Goal: Task Accomplishment & Management: Use online tool/utility

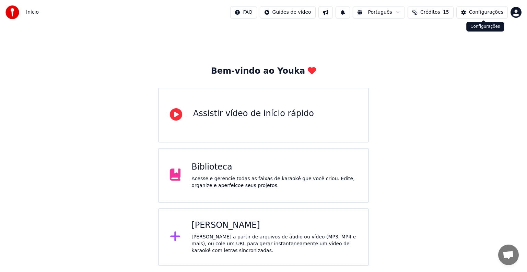
click at [475, 13] on div "Configurações" at bounding box center [486, 12] width 34 height 7
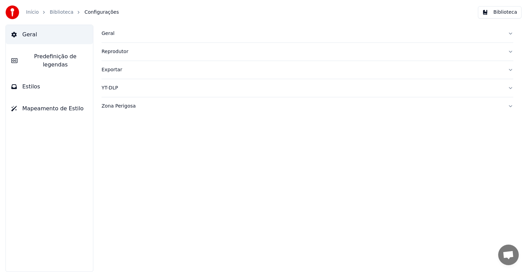
click at [111, 49] on div "Reprodutor" at bounding box center [301, 51] width 400 height 7
click at [111, 51] on div "Reprodutor" at bounding box center [301, 51] width 400 height 7
click at [118, 71] on div "Exportar" at bounding box center [301, 70] width 400 height 7
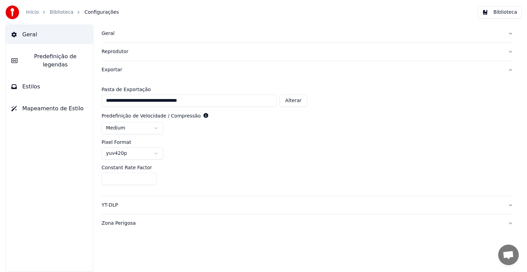
click at [118, 71] on div "Exportar" at bounding box center [301, 70] width 400 height 7
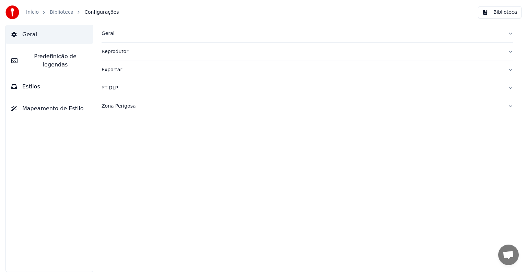
click at [106, 34] on div "Geral" at bounding box center [301, 33] width 400 height 7
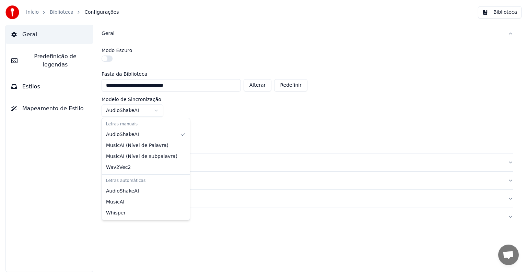
click at [132, 109] on html "**********" at bounding box center [263, 136] width 527 height 272
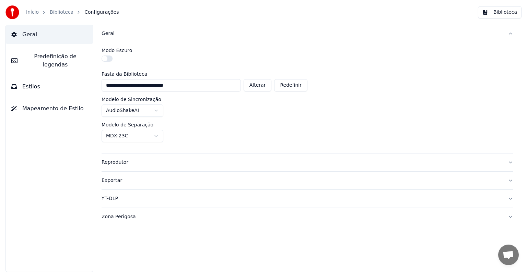
click at [130, 132] on html "**********" at bounding box center [263, 136] width 527 height 272
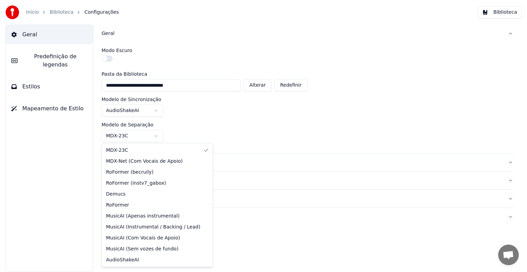
click at [130, 132] on html "**********" at bounding box center [263, 136] width 527 height 272
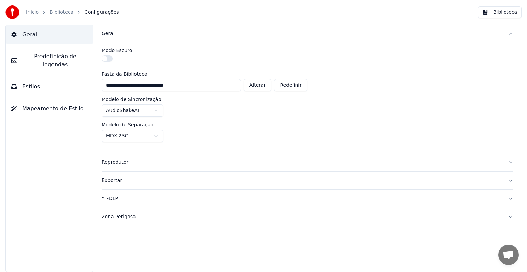
click at [51, 58] on span "Predefinição de legendas" at bounding box center [55, 60] width 64 height 16
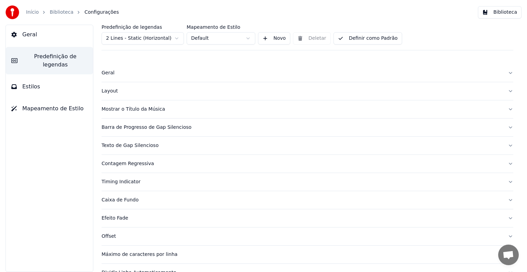
click at [122, 42] on html "Início Biblioteca Configurações Biblioteca Geral Predefinição de legendas Estil…" at bounding box center [263, 136] width 527 height 272
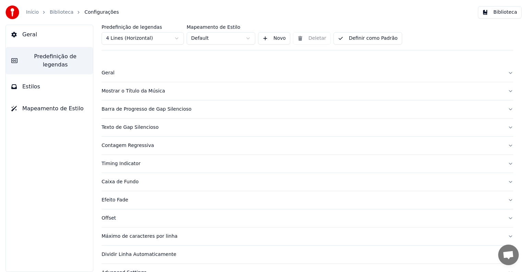
click at [374, 38] on button "Definir como Padrão" at bounding box center [367, 38] width 69 height 12
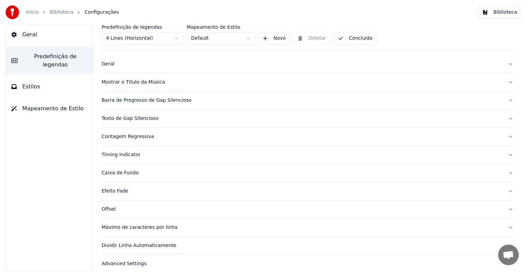
scroll to position [14, 0]
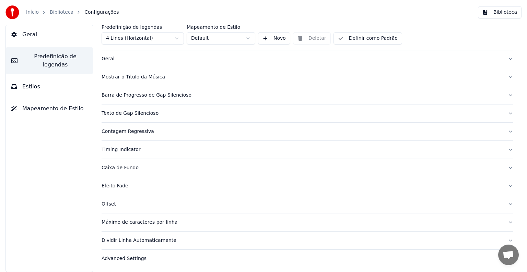
click at [117, 183] on div "Efeito Fade" at bounding box center [301, 186] width 400 height 7
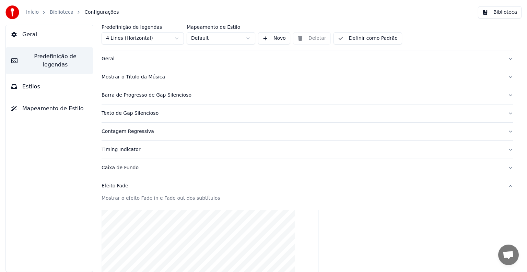
click at [30, 105] on span "Mapeamento de Estilo" at bounding box center [52, 109] width 61 height 8
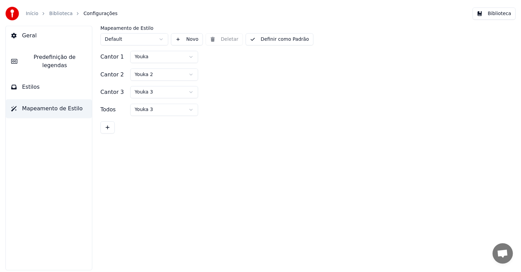
scroll to position [0, 0]
click at [38, 55] on span "Predefinição de legendas" at bounding box center [55, 60] width 64 height 16
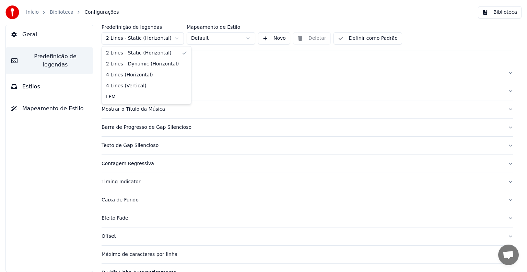
click at [125, 37] on html "Início Biblioteca Configurações Biblioteca Geral Predefinição de legendas Estil…" at bounding box center [263, 136] width 527 height 272
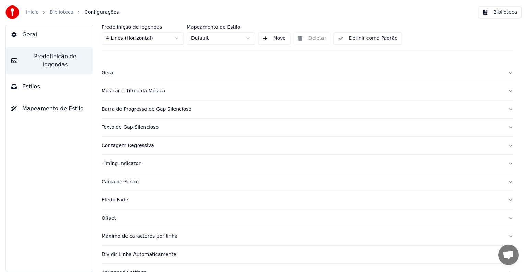
click at [222, 40] on html "Início Biblioteca Configurações Biblioteca Geral Predefinição de legendas Estil…" at bounding box center [263, 136] width 527 height 272
click at [208, 38] on html "Início Biblioteca Configurações Biblioteca Geral Predefinição de legendas Estil…" at bounding box center [263, 136] width 527 height 272
click at [361, 37] on button "Definir como Padrão" at bounding box center [367, 38] width 69 height 12
click at [61, 13] on link "Biblioteca" at bounding box center [62, 12] width 24 height 7
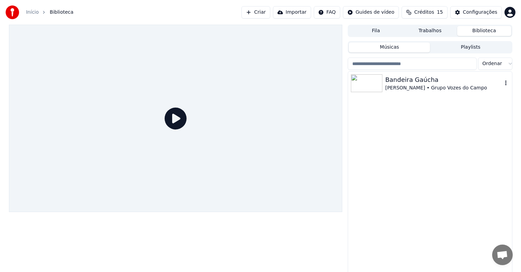
click at [466, 85] on div "Moisés Oliveira • Grupo Vozes do Campo" at bounding box center [443, 88] width 117 height 7
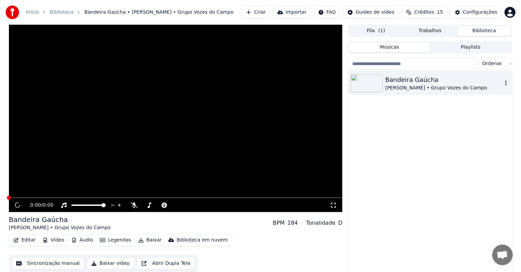
click at [507, 83] on icon "button" at bounding box center [505, 82] width 7 height 5
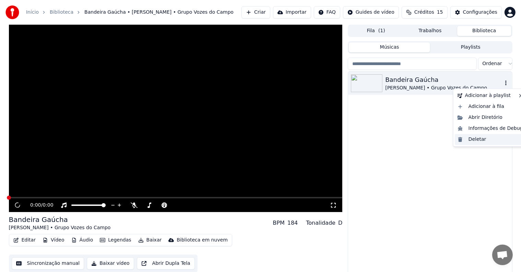
click at [475, 139] on div "Deletar" at bounding box center [490, 139] width 71 height 11
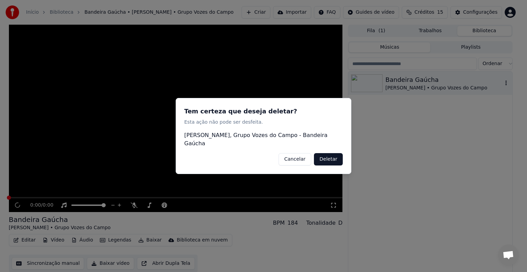
click at [324, 155] on button "Deletar" at bounding box center [328, 159] width 29 height 12
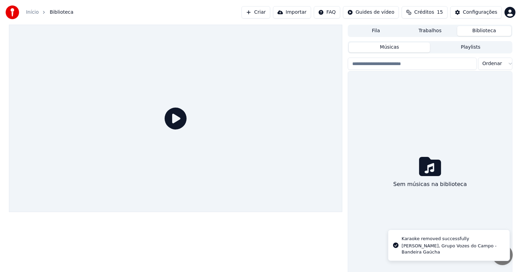
click at [437, 30] on button "Trabalhos" at bounding box center [430, 31] width 54 height 10
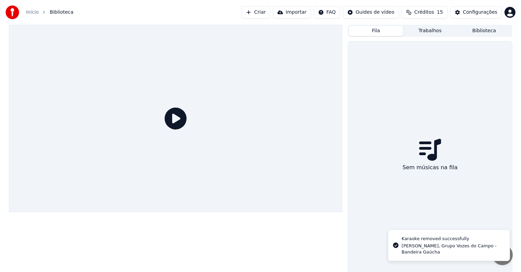
click at [392, 31] on button "Fila" at bounding box center [376, 31] width 54 height 10
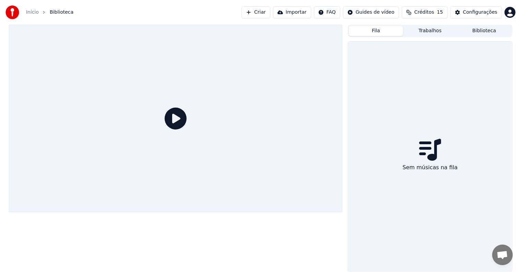
click at [269, 13] on button "Criar" at bounding box center [255, 12] width 29 height 12
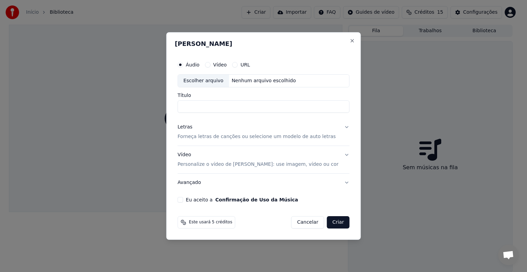
click at [301, 226] on button "Cancelar" at bounding box center [307, 222] width 33 height 12
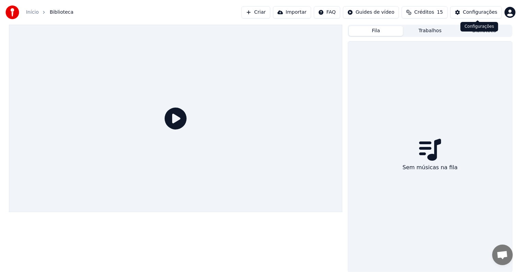
click at [421, 13] on button "Créditos 15" at bounding box center [424, 12] width 46 height 12
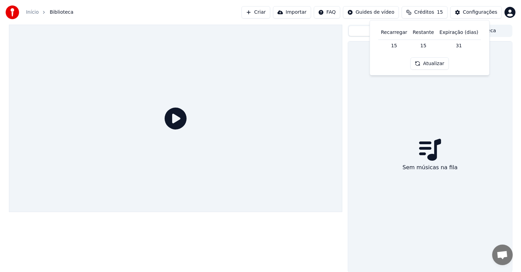
click at [456, 46] on td "31" at bounding box center [458, 45] width 44 height 12
click at [430, 65] on button "Atualizar" at bounding box center [429, 64] width 38 height 12
click at [433, 130] on div "Sem músicas na fila" at bounding box center [430, 156] width 164 height 231
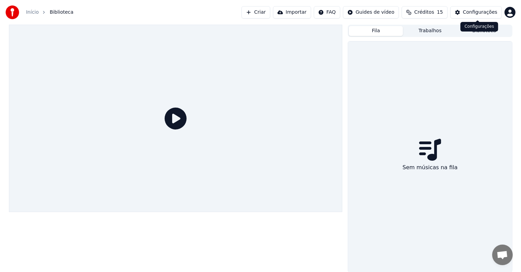
click at [471, 13] on div "Configurações" at bounding box center [480, 12] width 34 height 7
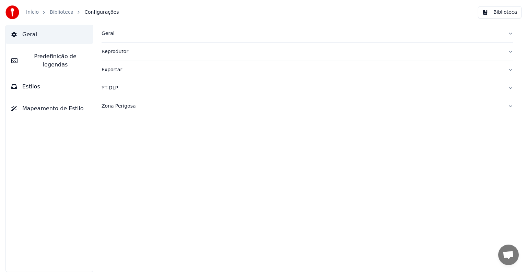
click at [105, 31] on div "Geral" at bounding box center [301, 33] width 400 height 7
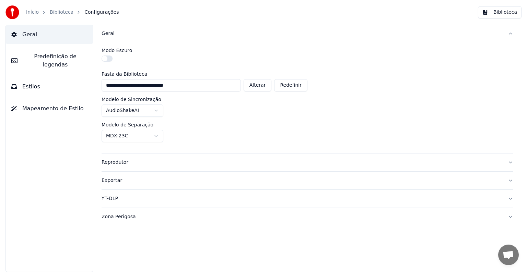
click at [47, 58] on span "Predefinição de legendas" at bounding box center [55, 60] width 64 height 16
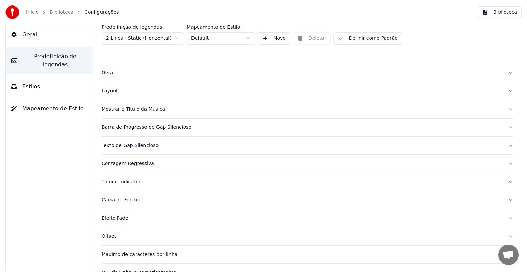
click at [130, 37] on html "Início Biblioteca Configurações Biblioteca Geral Predefinição de legendas Estil…" at bounding box center [263, 136] width 527 height 272
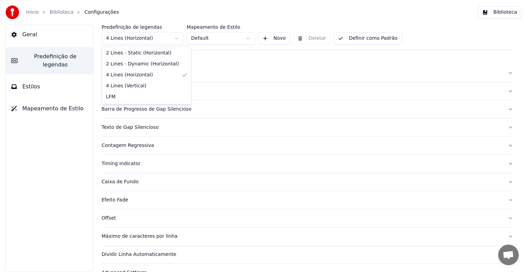
click at [129, 39] on html "Início Biblioteca Configurações Biblioteca Geral Predefinição de legendas Estil…" at bounding box center [263, 136] width 527 height 272
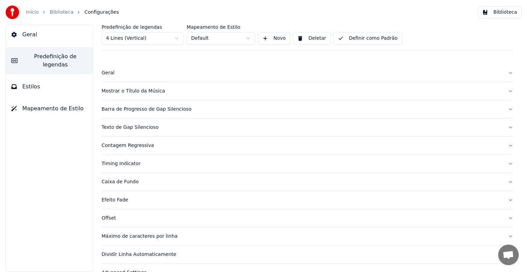
click at [369, 40] on button "Definir como Padrão" at bounding box center [367, 38] width 69 height 12
click at [39, 37] on button "Geral" at bounding box center [49, 34] width 87 height 19
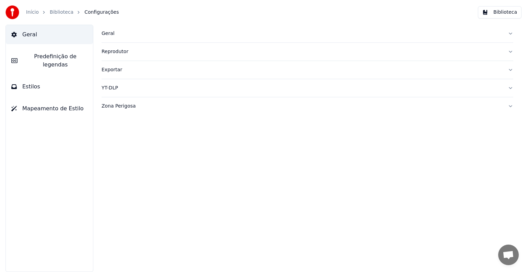
click at [32, 53] on span "Predefinição de legendas" at bounding box center [55, 60] width 64 height 16
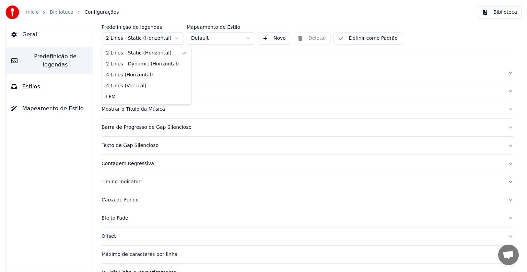
click at [142, 38] on html "Início Biblioteca Configurações Biblioteca Geral Predefinição de legendas Estil…" at bounding box center [263, 136] width 527 height 272
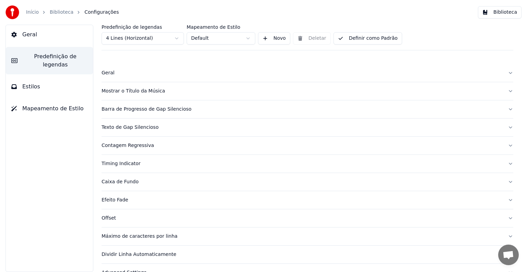
click at [376, 40] on button "Definir como Padrão" at bounding box center [367, 38] width 69 height 12
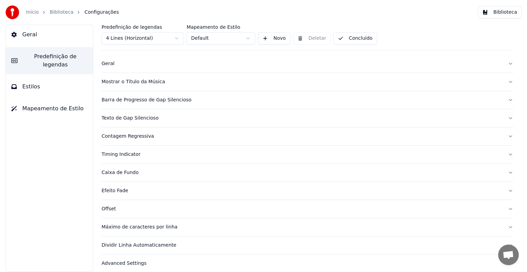
scroll to position [14, 0]
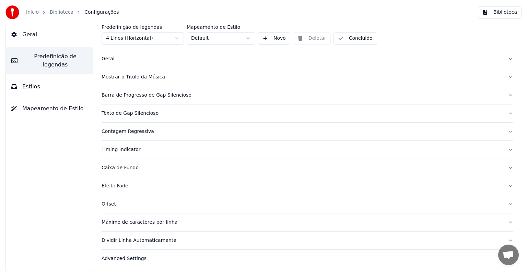
click at [39, 99] on button "Mapeamento de Estilo" at bounding box center [49, 108] width 87 height 19
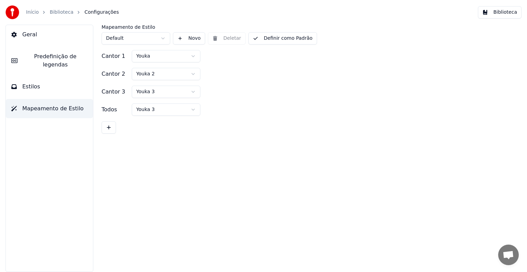
scroll to position [0, 0]
click at [28, 83] on button "Estilos" at bounding box center [49, 86] width 87 height 19
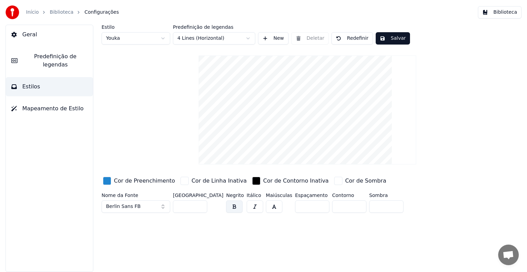
click at [202, 205] on input "**" at bounding box center [190, 207] width 34 height 12
type input "***"
click at [202, 205] on input "***" at bounding box center [190, 207] width 34 height 12
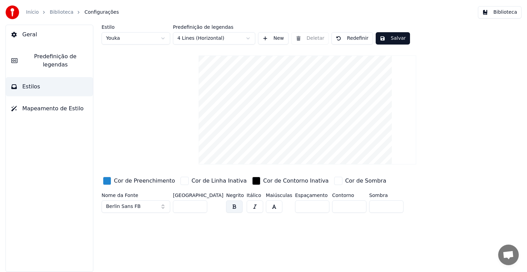
click at [394, 35] on button "Salvar" at bounding box center [392, 38] width 34 height 12
click at [395, 36] on button "Salvar" at bounding box center [392, 38] width 34 height 12
click at [395, 37] on button "Concluído" at bounding box center [396, 38] width 43 height 12
click at [47, 34] on button "Geral" at bounding box center [49, 34] width 87 height 19
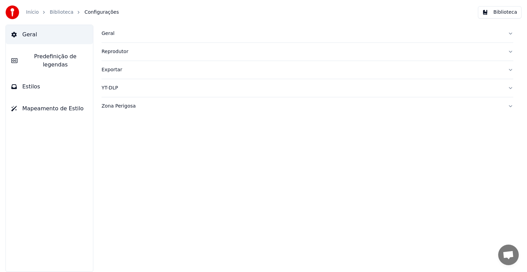
click at [110, 51] on div "Reprodutor" at bounding box center [301, 51] width 400 height 7
drag, startPoint x: 110, startPoint y: 51, endPoint x: 110, endPoint y: 45, distance: 6.2
click at [110, 51] on div "Reprodutor" at bounding box center [301, 51] width 400 height 7
click at [48, 56] on span "Predefinição de legendas" at bounding box center [55, 60] width 64 height 16
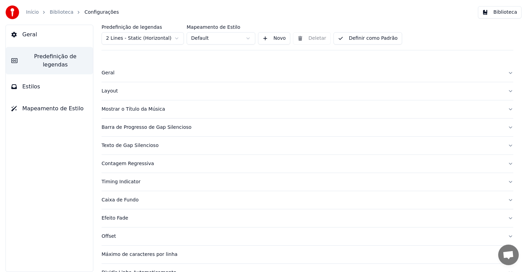
click at [134, 38] on html "Início Biblioteca Configurações Biblioteca Geral Predefinição de legendas Estil…" at bounding box center [263, 136] width 527 height 272
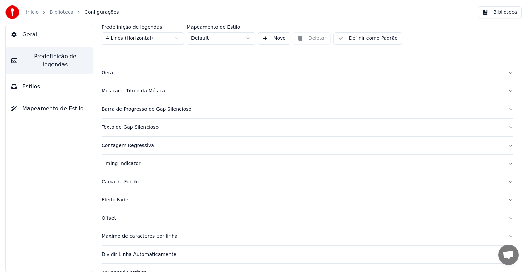
click at [349, 41] on button "Definir como Padrão" at bounding box center [367, 38] width 69 height 12
click at [17, 34] on button "Geral" at bounding box center [49, 34] width 87 height 19
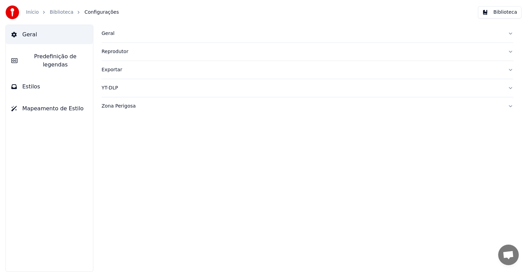
click at [39, 83] on button "Estilos" at bounding box center [49, 86] width 87 height 19
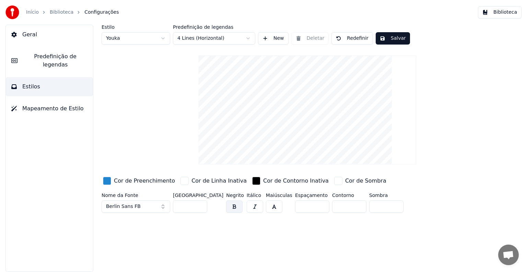
click at [125, 40] on html "Início Biblioteca Configurações Biblioteca Geral Predefinição de legendas Estil…" at bounding box center [263, 136] width 527 height 272
type input "**"
click at [114, 41] on html "Início Biblioteca Configurações Biblioteca Geral Predefinição de legendas Estil…" at bounding box center [263, 136] width 527 height 272
click at [398, 36] on button "Salvar" at bounding box center [392, 38] width 34 height 12
click at [36, 36] on button "Geral" at bounding box center [49, 34] width 87 height 19
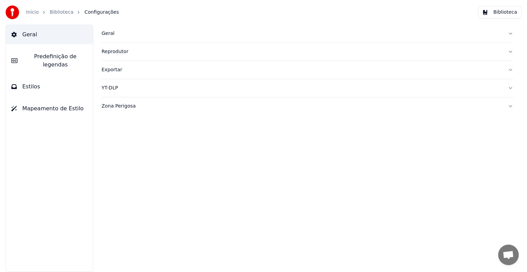
click at [107, 35] on div "Geral" at bounding box center [301, 33] width 400 height 7
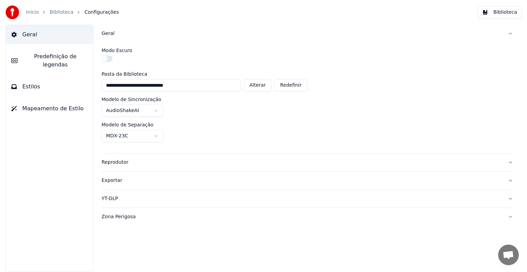
click at [107, 35] on div "Geral" at bounding box center [301, 33] width 400 height 7
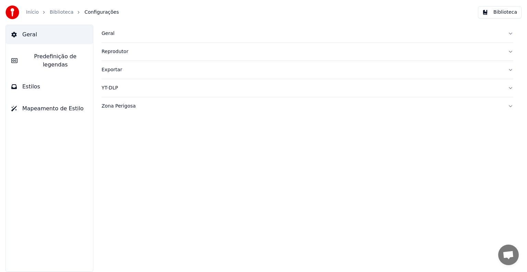
click at [37, 84] on button "Estilos" at bounding box center [49, 86] width 87 height 19
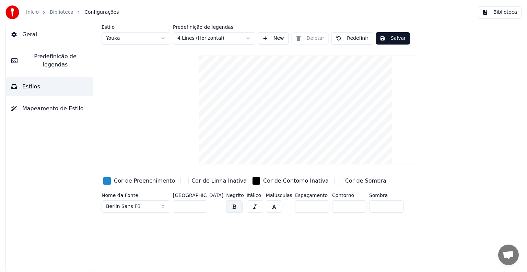
click at [209, 38] on html "Início Biblioteca Configurações Biblioteca Geral Predefinição de legendas Estil…" at bounding box center [263, 136] width 527 height 272
click at [132, 41] on html "Início Biblioteca Configurações Biblioteca Geral Predefinição de legendas Estil…" at bounding box center [263, 136] width 527 height 272
type input "**"
click at [385, 37] on button "Salvar" at bounding box center [392, 38] width 34 height 12
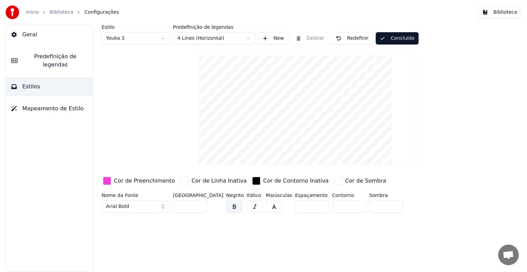
click at [385, 37] on button "Concluído" at bounding box center [396, 38] width 43 height 12
click at [31, 36] on span "Geral" at bounding box center [29, 35] width 15 height 8
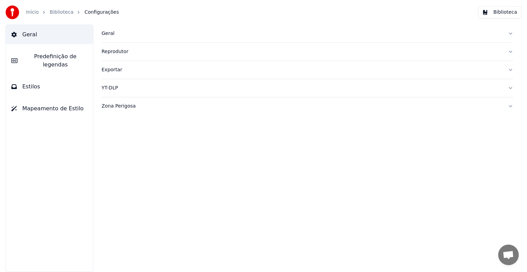
click at [16, 14] on img at bounding box center [12, 12] width 14 height 14
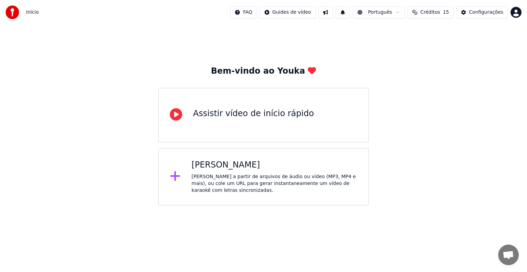
click at [279, 169] on div "[PERSON_NAME]" at bounding box center [274, 165] width 166 height 11
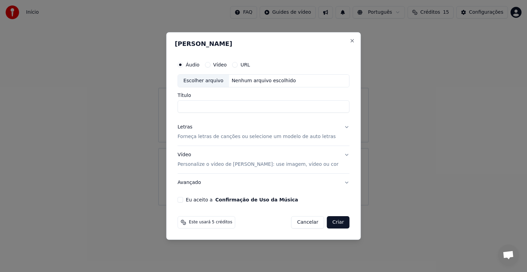
click at [212, 81] on div "Escolher arquivo" at bounding box center [203, 81] width 51 height 12
type input "**********"
click at [193, 137] on p "Forneça letras de canções ou selecione um modelo de auto letras" at bounding box center [257, 136] width 158 height 7
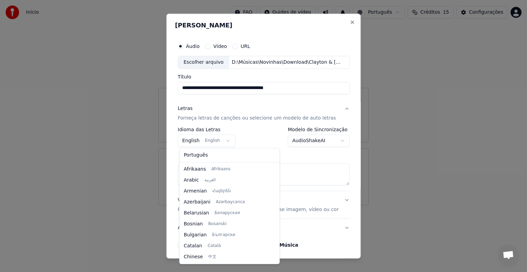
click at [197, 141] on body "**********" at bounding box center [263, 103] width 527 height 206
select select "**"
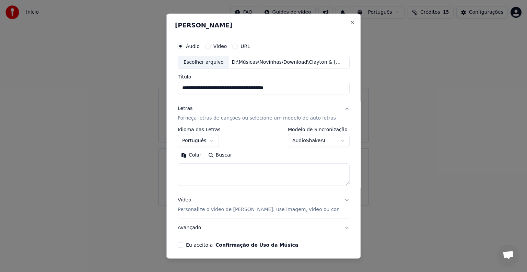
click at [197, 167] on textarea at bounding box center [264, 175] width 172 height 22
paste textarea "**********"
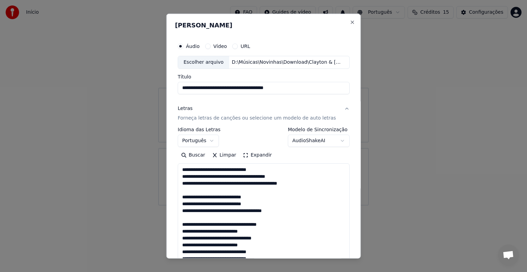
scroll to position [276, 0]
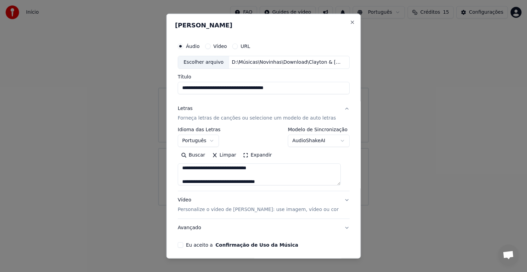
type textarea "**********"
click at [207, 213] on p "Personalize o vídeo de [PERSON_NAME]: use imagem, vídeo ou cor" at bounding box center [258, 209] width 161 height 7
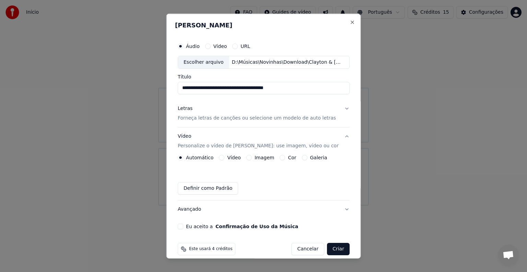
click at [254, 157] on label "Imagem" at bounding box center [264, 157] width 20 height 5
click at [251, 157] on button "Imagem" at bounding box center [248, 157] width 5 height 5
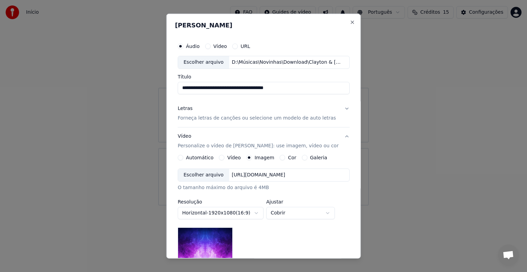
click at [208, 176] on div "Escolher arquivo" at bounding box center [203, 175] width 51 height 12
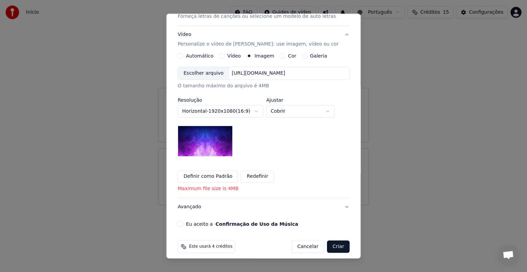
scroll to position [103, 0]
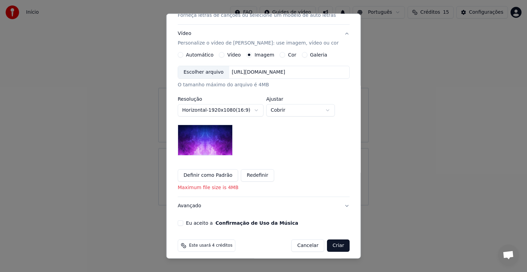
click at [205, 221] on label "Eu aceito a Confirmação de Uso da Música" at bounding box center [242, 223] width 112 height 5
click at [183, 221] on button "Eu aceito a Confirmação de Uso da Música" at bounding box center [180, 222] width 5 height 5
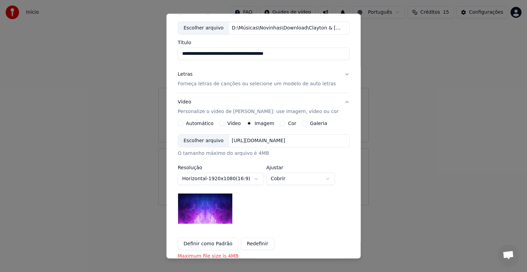
scroll to position [69, 0]
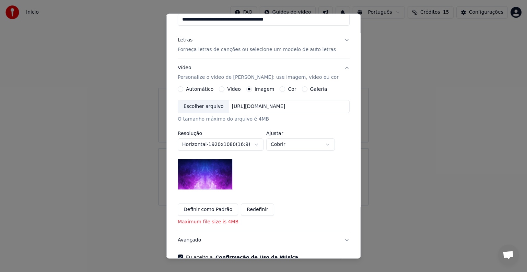
click at [252, 208] on button "Redefinir" at bounding box center [257, 210] width 33 height 12
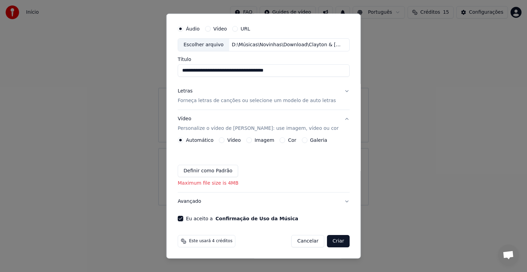
scroll to position [17, 0]
click at [251, 141] on div "Imagem" at bounding box center [260, 140] width 28 height 5
click at [246, 140] on button "Imagem" at bounding box center [248, 140] width 5 height 5
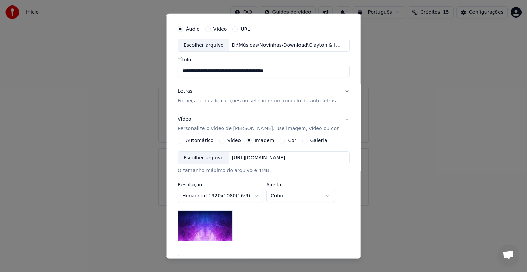
click at [216, 159] on div "Escolher arquivo" at bounding box center [203, 158] width 51 height 12
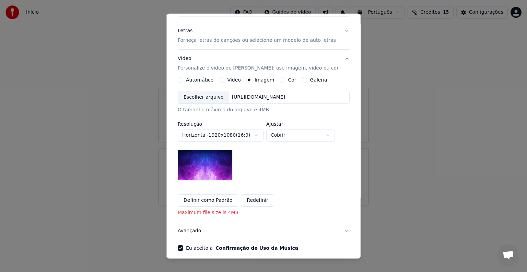
scroll to position [107, 0]
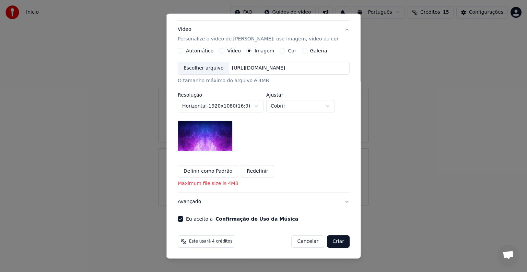
click at [251, 171] on button "Redefinir" at bounding box center [257, 171] width 33 height 12
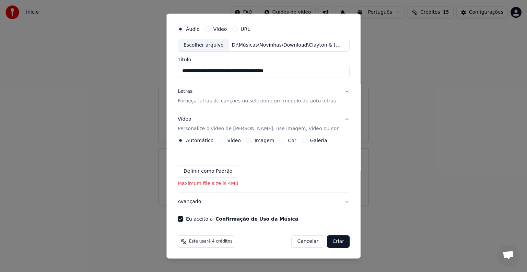
click at [250, 139] on button "Imagem" at bounding box center [248, 140] width 5 height 5
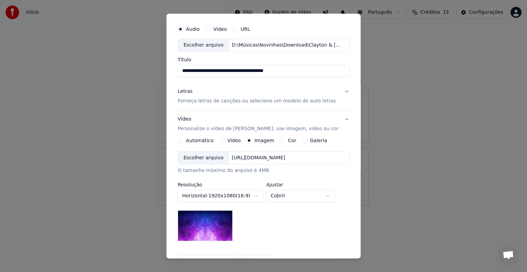
click at [303, 140] on div "Galeria" at bounding box center [313, 140] width 25 height 5
click at [301, 140] on button "Galeria" at bounding box center [303, 140] width 5 height 5
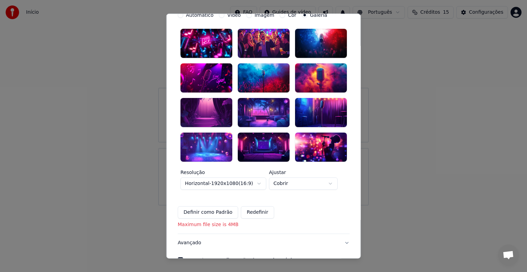
scroll to position [108, 0]
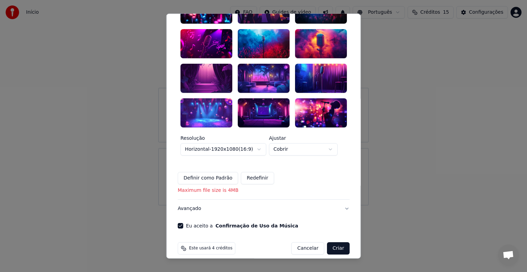
click at [247, 172] on button "Redefinir" at bounding box center [257, 178] width 33 height 12
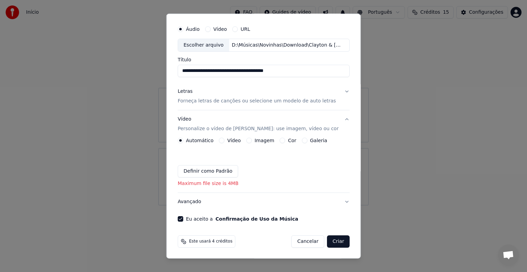
click at [250, 140] on div "Imagem" at bounding box center [260, 140] width 28 height 5
click at [246, 140] on button "Imagem" at bounding box center [248, 140] width 5 height 5
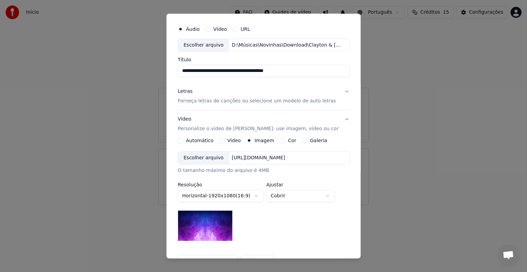
click at [206, 157] on div "Escolher arquivo" at bounding box center [203, 158] width 51 height 12
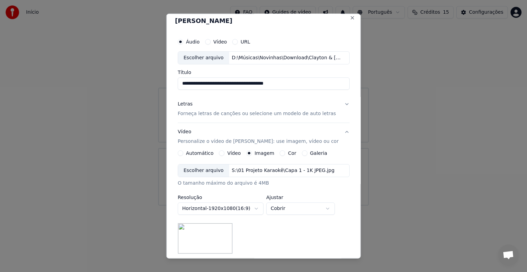
scroll to position [0, 0]
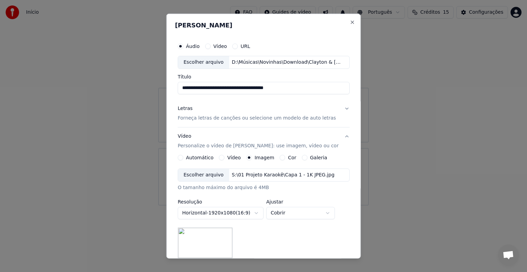
click at [221, 119] on p "Forneça letras de canções ou selecione um modelo de auto letras" at bounding box center [257, 118] width 158 height 7
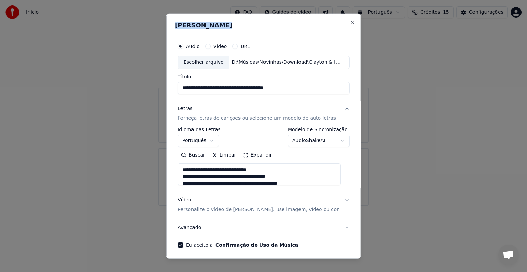
drag, startPoint x: 259, startPoint y: 22, endPoint x: 257, endPoint y: 8, distance: 13.6
click at [257, 8] on body "**********" at bounding box center [263, 103] width 527 height 206
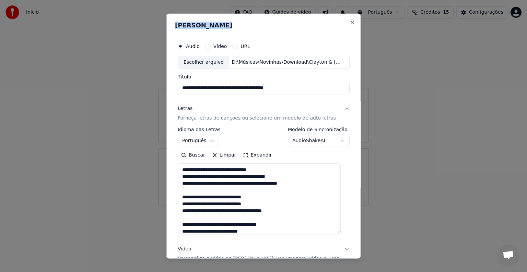
drag, startPoint x: 339, startPoint y: 185, endPoint x: 340, endPoint y: 232, distance: 46.6
click at [340, 232] on textarea at bounding box center [259, 199] width 163 height 71
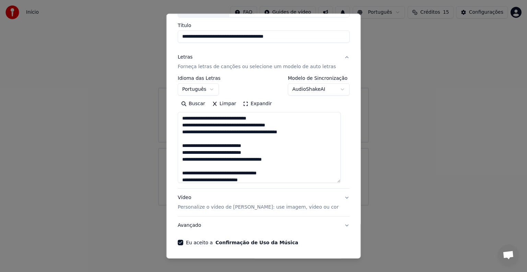
scroll to position [57, 0]
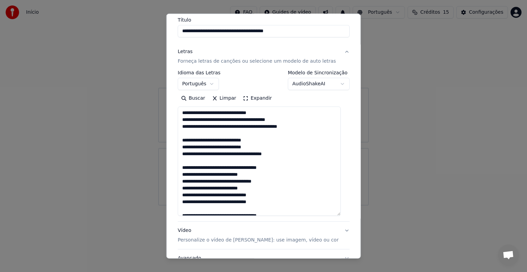
drag, startPoint x: 340, startPoint y: 176, endPoint x: 353, endPoint y: 182, distance: 14.3
click at [347, 214] on div "**********" at bounding box center [263, 136] width 194 height 245
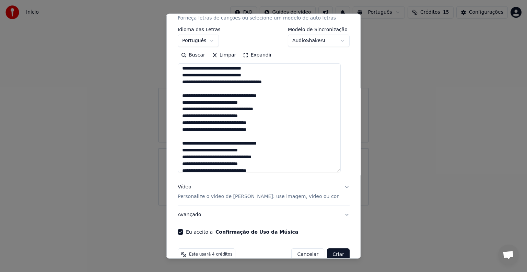
scroll to position [191, 0]
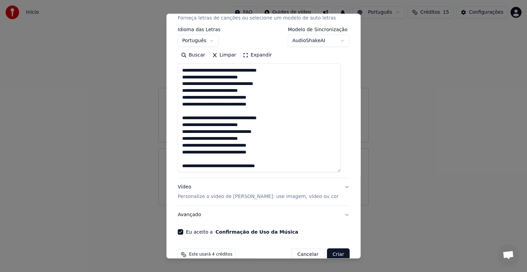
click at [336, 39] on body "**********" at bounding box center [263, 103] width 527 height 206
click at [334, 41] on body "**********" at bounding box center [263, 103] width 527 height 206
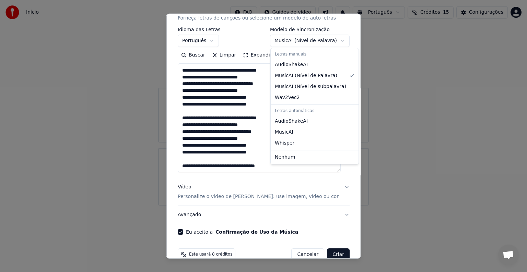
select select "**********"
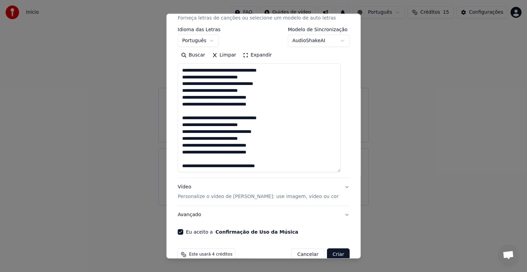
click at [346, 60] on div "**********" at bounding box center [263, 136] width 194 height 245
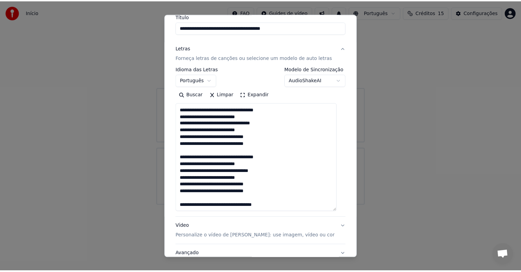
scroll to position [113, 0]
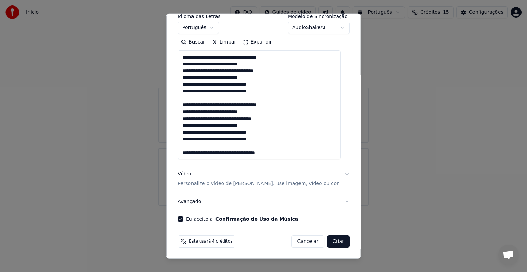
click at [330, 241] on button "Criar" at bounding box center [338, 242] width 23 height 12
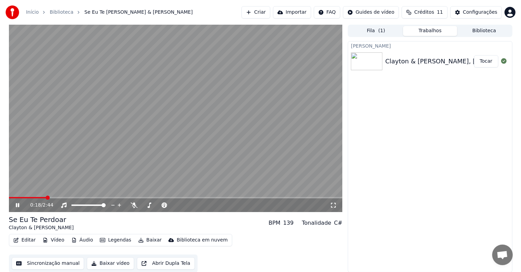
click at [17, 204] on icon at bounding box center [22, 205] width 16 height 5
click at [9, 197] on span at bounding box center [9, 197] width 0 height 1
click at [15, 205] on icon at bounding box center [17, 205] width 4 height 5
click at [17, 205] on icon at bounding box center [17, 205] width 3 height 4
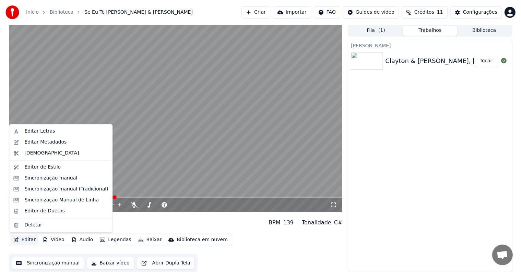
click at [29, 240] on button "Editar" at bounding box center [25, 240] width 28 height 10
click at [38, 169] on div "Editor de Estilo" at bounding box center [42, 167] width 36 height 7
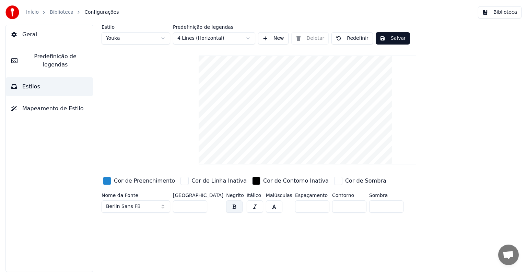
click at [39, 105] on span "Mapeamento de Estilo" at bounding box center [52, 109] width 61 height 8
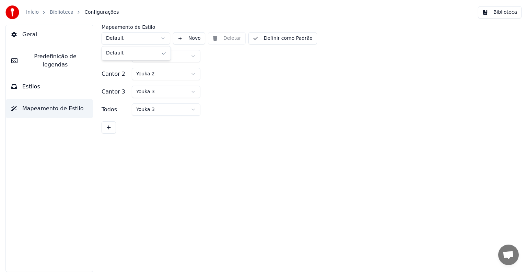
click at [148, 37] on html "Início Biblioteca Configurações Biblioteca Geral Predefinição de legendas Estil…" at bounding box center [263, 136] width 527 height 272
click at [133, 40] on html "Início Biblioteca Configurações Biblioteca Geral Predefinição de legendas Estil…" at bounding box center [263, 136] width 527 height 272
click at [41, 81] on button "Estilos" at bounding box center [49, 86] width 87 height 19
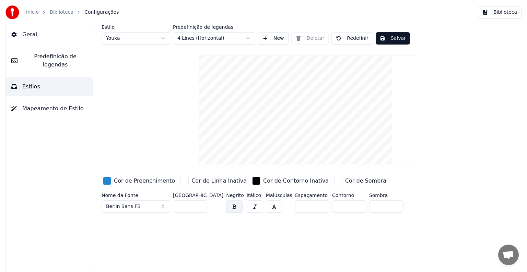
click at [120, 40] on html "Início Biblioteca Configurações Biblioteca Geral Predefinição de legendas Estil…" at bounding box center [263, 136] width 527 height 272
type input "**"
click at [381, 37] on button "Salvar" at bounding box center [392, 38] width 34 height 12
click at [381, 37] on button "Concluído" at bounding box center [396, 38] width 43 height 12
click at [37, 35] on button "Geral" at bounding box center [49, 34] width 87 height 19
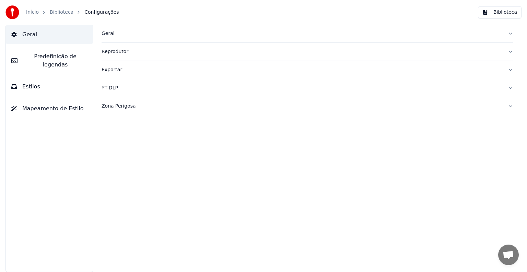
click at [98, 10] on span "Configurações" at bounding box center [101, 12] width 34 height 7
click at [69, 15] on link "Biblioteca" at bounding box center [62, 12] width 24 height 7
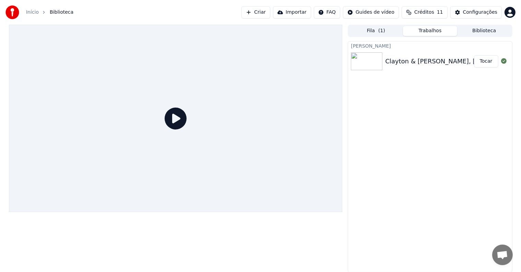
click at [480, 62] on button "Tocar" at bounding box center [486, 61] width 24 height 12
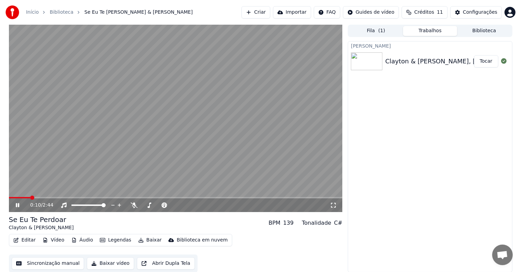
click at [16, 204] on icon at bounding box center [17, 205] width 3 height 4
click at [28, 239] on button "Editar" at bounding box center [25, 240] width 28 height 10
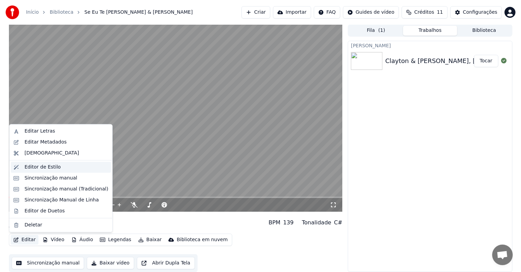
click at [37, 167] on div "Editor de Estilo" at bounding box center [42, 167] width 36 height 7
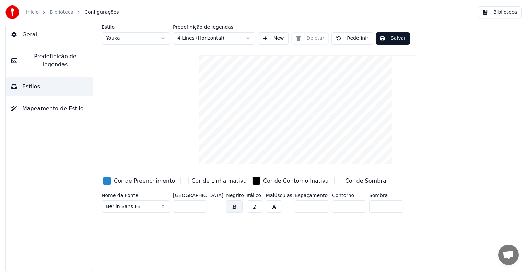
click at [34, 105] on span "Mapeamento de Estilo" at bounding box center [52, 109] width 61 height 8
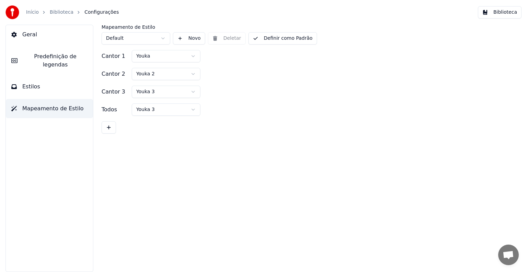
click at [29, 83] on span "Estilos" at bounding box center [31, 87] width 18 height 8
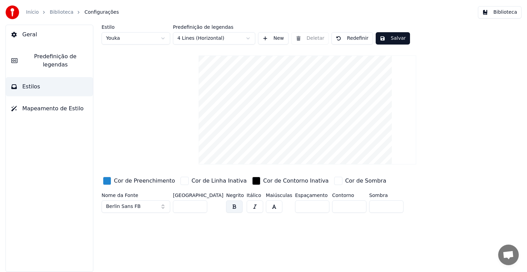
click at [29, 62] on button "Predefinição de legendas" at bounding box center [49, 60] width 87 height 27
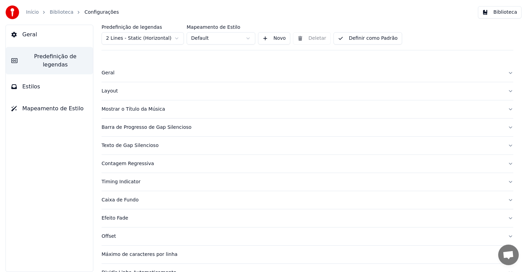
click at [28, 37] on span "Geral" at bounding box center [29, 35] width 15 height 8
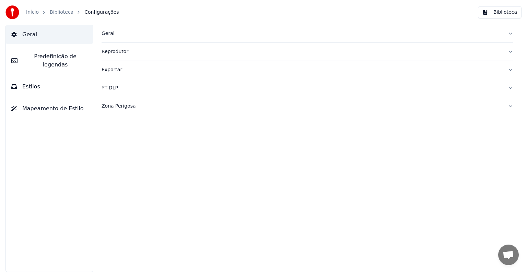
click at [115, 36] on div "Geral" at bounding box center [301, 33] width 400 height 7
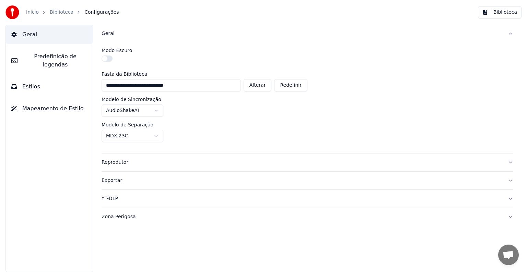
click at [51, 56] on span "Predefinição de legendas" at bounding box center [55, 60] width 64 height 16
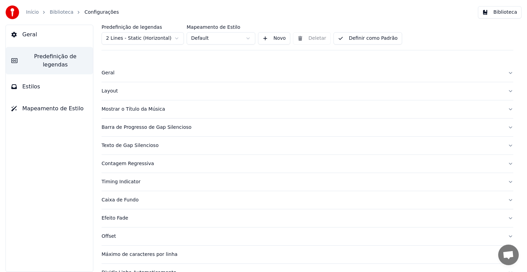
click at [35, 77] on button "Estilos" at bounding box center [49, 86] width 87 height 19
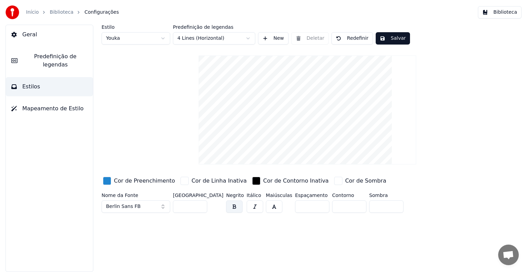
click at [38, 99] on button "Mapeamento de Estilo" at bounding box center [49, 108] width 87 height 19
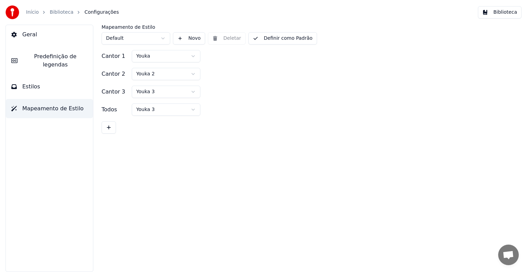
click at [58, 14] on link "Biblioteca" at bounding box center [62, 12] width 24 height 7
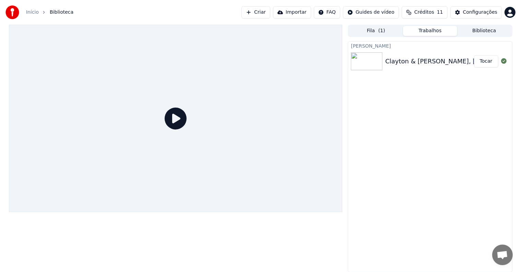
click at [491, 60] on button "Tocar" at bounding box center [486, 61] width 24 height 12
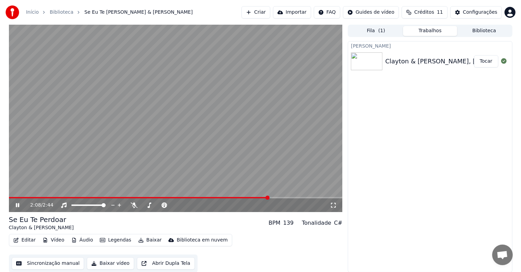
click at [48, 240] on button "Vídeo" at bounding box center [53, 241] width 27 height 10
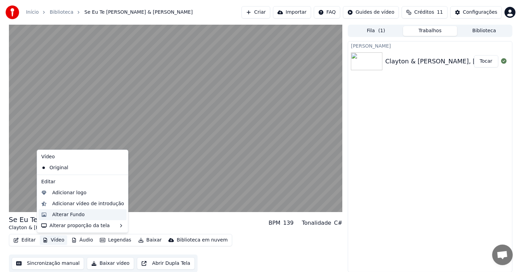
click at [58, 214] on div "Alterar Fundo" at bounding box center [68, 215] width 33 height 7
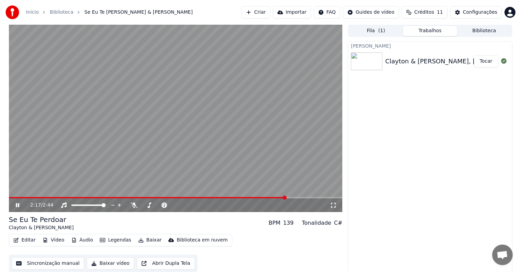
click at [17, 204] on icon at bounding box center [22, 205] width 16 height 5
click at [49, 241] on button "Vídeo" at bounding box center [53, 241] width 27 height 10
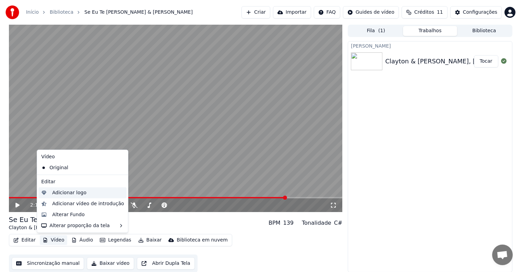
click at [70, 194] on div "Adicionar logo" at bounding box center [69, 193] width 34 height 7
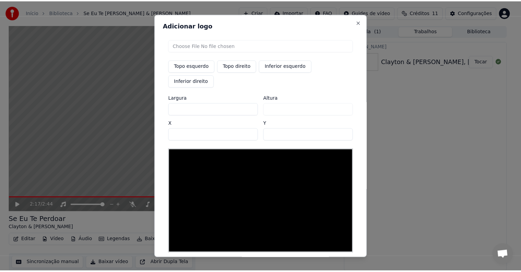
scroll to position [15, 0]
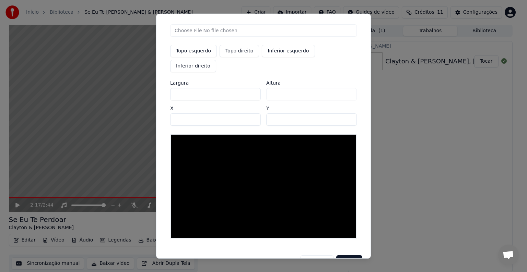
drag, startPoint x: 316, startPoint y: 247, endPoint x: 233, endPoint y: 250, distance: 83.4
click at [316, 255] on button "Cancelar" at bounding box center [316, 261] width 33 height 12
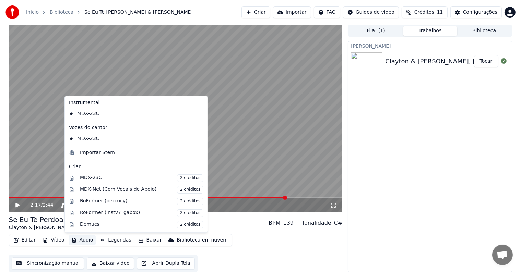
click at [82, 239] on button "Áudio" at bounding box center [82, 241] width 27 height 10
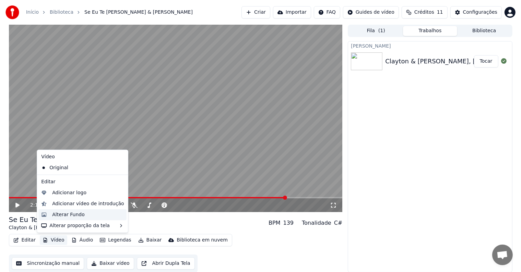
click at [64, 216] on div "Alterar Fundo" at bounding box center [68, 215] width 33 height 7
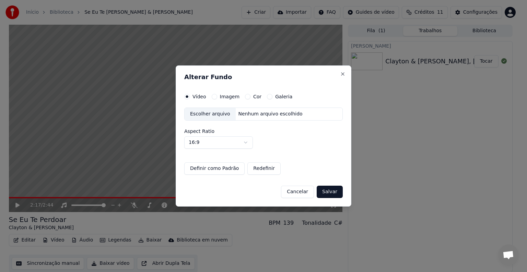
click at [209, 115] on div "Escolher arquivo" at bounding box center [209, 114] width 51 height 12
click at [328, 191] on button "Salvar" at bounding box center [330, 192] width 26 height 12
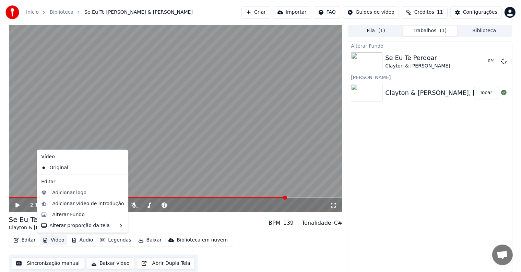
click at [60, 239] on button "Vídeo" at bounding box center [53, 241] width 27 height 10
click at [405, 194] on div "Alterar Fundo Se Eu Te Perdoar Clayton & Romário • Zé Felipe 0 % Criar Karaokê …" at bounding box center [430, 156] width 164 height 231
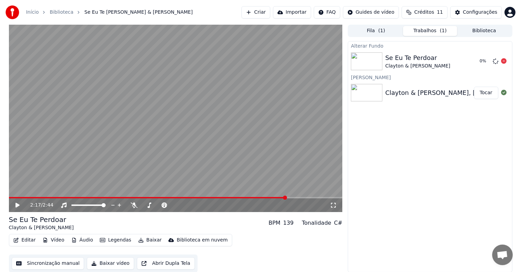
click at [370, 62] on img at bounding box center [367, 61] width 32 height 18
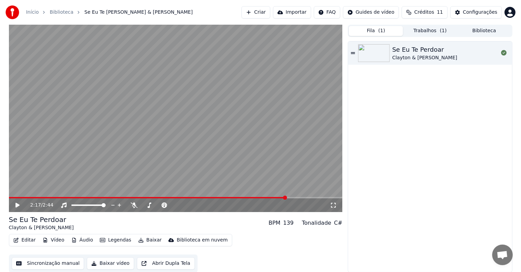
click at [375, 32] on button "Fila ( 1 )" at bounding box center [376, 31] width 54 height 10
click at [430, 34] on button "Trabalhos ( 1 )" at bounding box center [430, 31] width 54 height 10
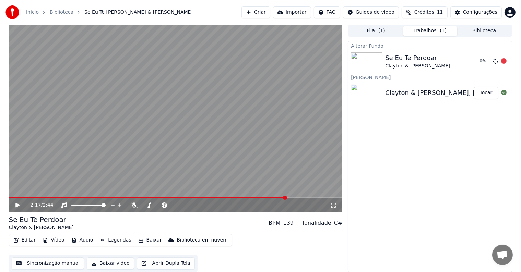
click at [375, 60] on img at bounding box center [367, 61] width 32 height 18
click at [59, 240] on button "Vídeo" at bounding box center [53, 241] width 27 height 10
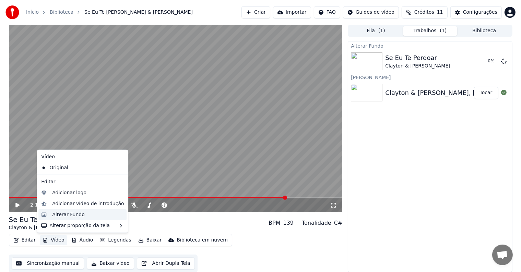
click at [80, 215] on div "Alterar Fundo" at bounding box center [68, 215] width 33 height 7
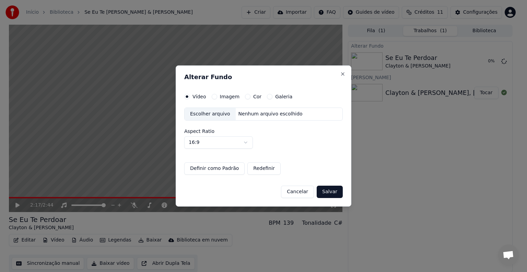
click at [211, 113] on div "Escolher arquivo" at bounding box center [209, 114] width 51 height 12
click at [343, 75] on button "Close" at bounding box center [342, 73] width 5 height 5
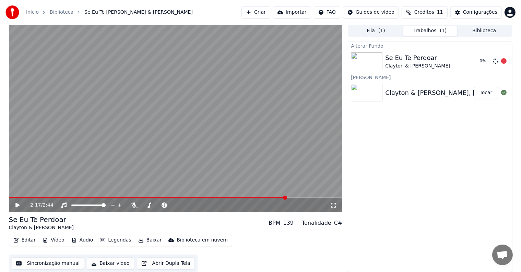
click at [500, 62] on div "0 %" at bounding box center [491, 61] width 29 height 8
click at [501, 60] on icon at bounding box center [503, 60] width 5 height 5
click at [494, 60] on icon at bounding box center [495, 61] width 5 height 5
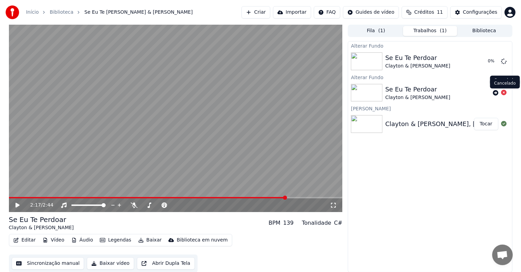
click at [504, 93] on icon at bounding box center [503, 92] width 5 height 5
click at [504, 92] on icon at bounding box center [503, 92] width 5 height 5
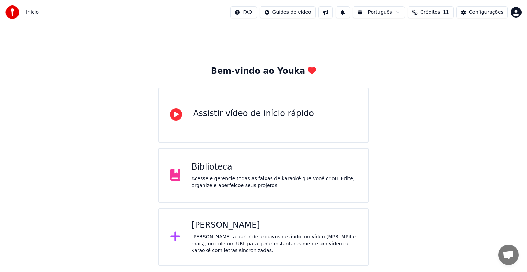
click at [225, 229] on div "[PERSON_NAME]" at bounding box center [274, 225] width 166 height 11
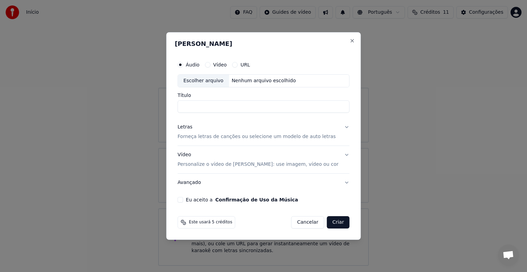
click at [292, 223] on button "Cancelar" at bounding box center [307, 222] width 33 height 12
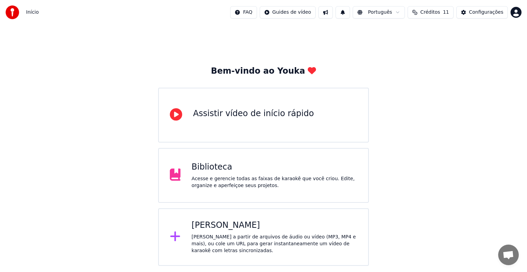
click at [224, 180] on div "Acesse e gerencie todas as faixas de karaokê que você criou. Edite, organize e …" at bounding box center [274, 183] width 166 height 14
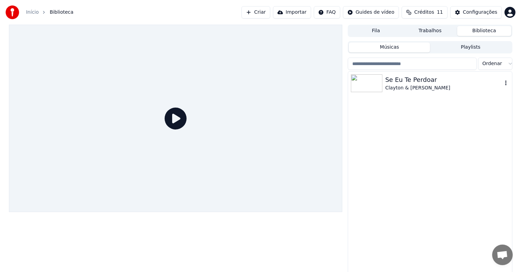
click at [395, 85] on div "Clayton & [PERSON_NAME]" at bounding box center [443, 88] width 117 height 7
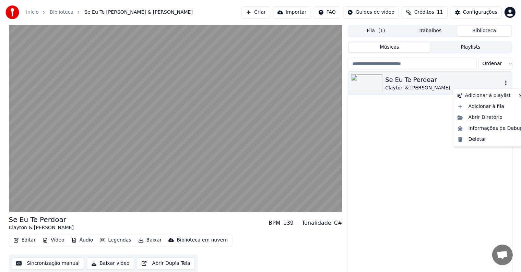
click at [506, 83] on icon "button" at bounding box center [505, 83] width 1 height 5
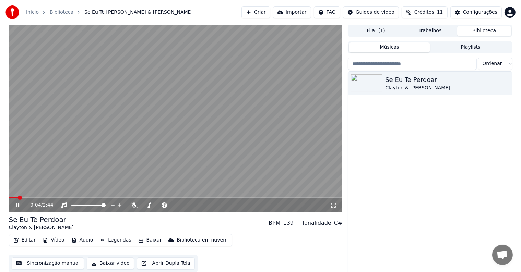
click at [16, 205] on icon at bounding box center [17, 205] width 3 height 4
click at [58, 240] on button "Vídeo" at bounding box center [53, 241] width 27 height 10
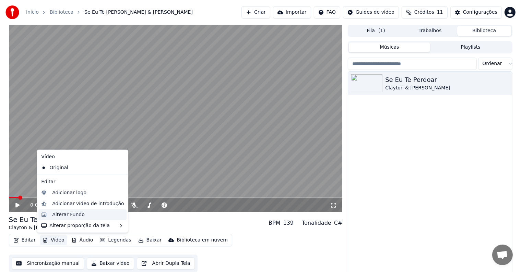
click at [67, 213] on div "Alterar Fundo" at bounding box center [68, 215] width 33 height 7
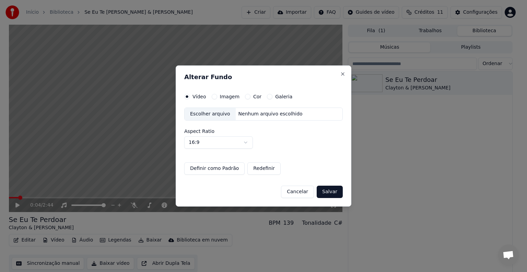
click at [215, 97] on button "Imagem" at bounding box center [214, 96] width 5 height 5
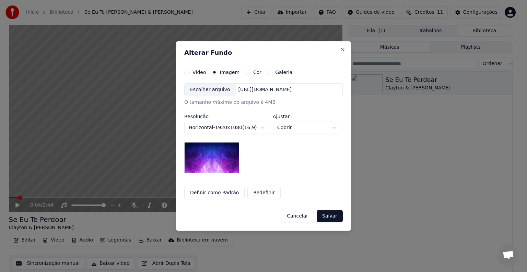
click at [250, 193] on button "Redefinir" at bounding box center [263, 193] width 33 height 12
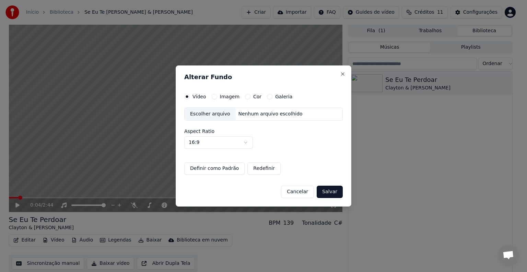
click at [215, 115] on div "Escolher arquivo" at bounding box center [209, 114] width 51 height 12
click at [329, 191] on button "Salvar" at bounding box center [329, 192] width 26 height 12
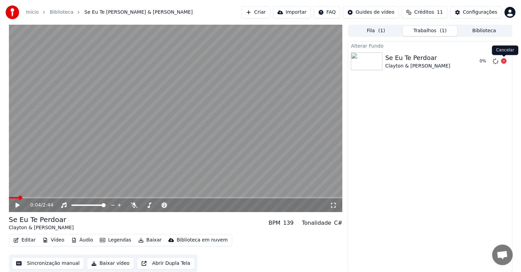
click at [505, 62] on icon at bounding box center [503, 60] width 5 height 5
click at [9, 196] on span at bounding box center [11, 198] width 4 height 4
click at [103, 263] on button "Baixar vídeo" at bounding box center [110, 263] width 47 height 12
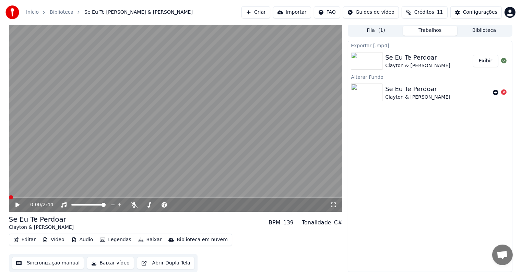
click at [485, 62] on button "Exibir" at bounding box center [485, 61] width 25 height 12
click at [480, 14] on div "Configurações" at bounding box center [480, 12] width 34 height 7
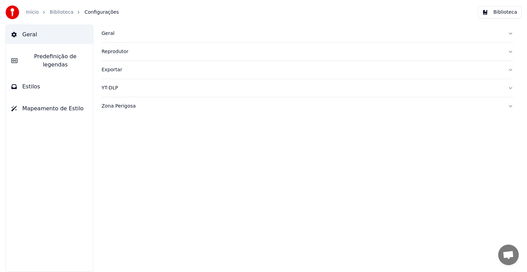
click at [103, 35] on div "Geral" at bounding box center [301, 33] width 400 height 7
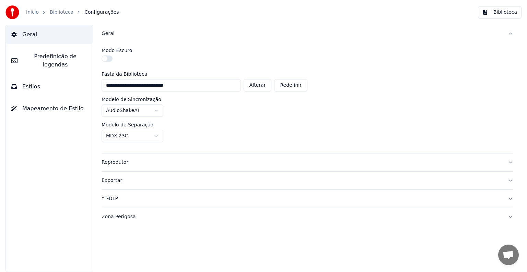
click at [259, 87] on button "Alterar" at bounding box center [257, 85] width 28 height 12
type input "**********"
click at [130, 110] on html "**********" at bounding box center [263, 136] width 527 height 272
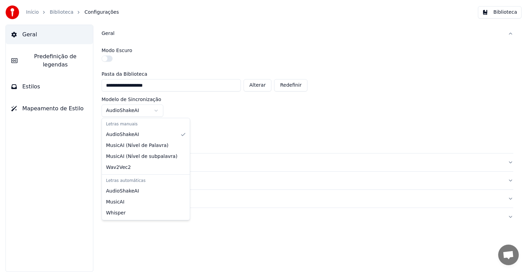
click at [130, 110] on html "**********" at bounding box center [263, 136] width 527 height 272
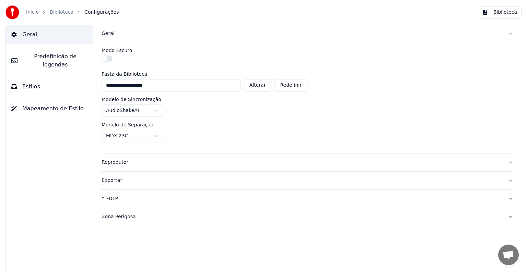
click at [134, 135] on html "**********" at bounding box center [263, 136] width 527 height 272
click at [21, 80] on button "Estilos" at bounding box center [49, 86] width 87 height 19
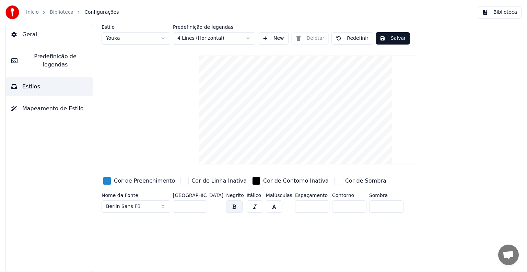
click at [152, 207] on button "Berlin Sans FB" at bounding box center [135, 207] width 69 height 12
click at [165, 206] on button "Berlin Sans FB" at bounding box center [135, 207] width 69 height 12
click at [165, 208] on button "Berlin Sans FB" at bounding box center [135, 207] width 69 height 12
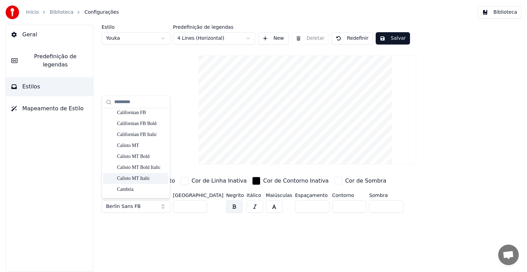
scroll to position [583, 0]
click at [132, 158] on div "Calisto MT" at bounding box center [141, 157] width 49 height 7
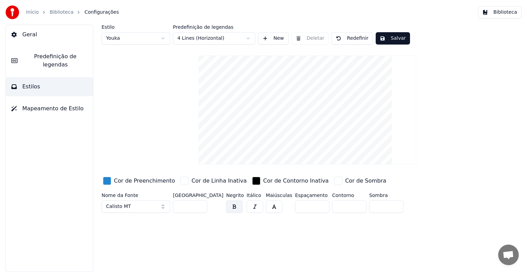
click at [132, 204] on button "Calisto MT" at bounding box center [135, 207] width 69 height 12
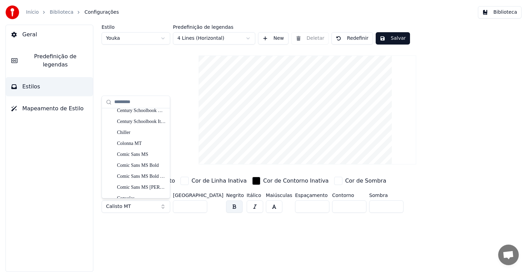
scroll to position [891, 0]
click at [133, 156] on div "Comic Sans MS" at bounding box center [141, 156] width 49 height 7
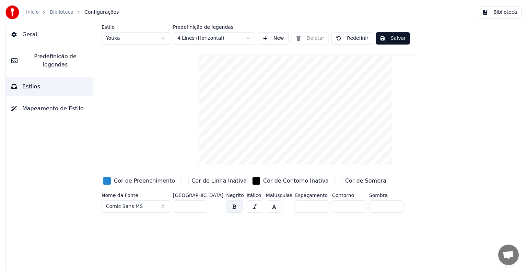
click at [200, 205] on input "***" at bounding box center [190, 207] width 34 height 12
type input "***"
click at [200, 205] on input "***" at bounding box center [190, 207] width 34 height 12
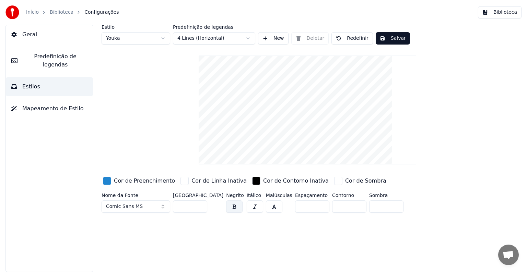
click at [379, 37] on button "Salvar" at bounding box center [392, 38] width 34 height 12
click at [191, 180] on div "Cor de Linha Inativa" at bounding box center [218, 181] width 55 height 8
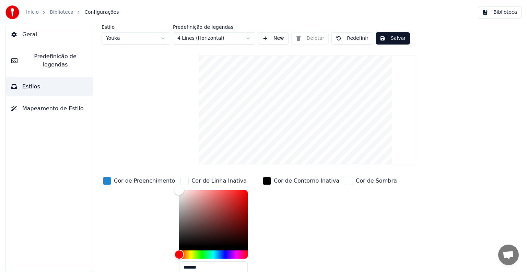
click at [191, 179] on div "Cor de Linha Inativa" at bounding box center [218, 181] width 55 height 8
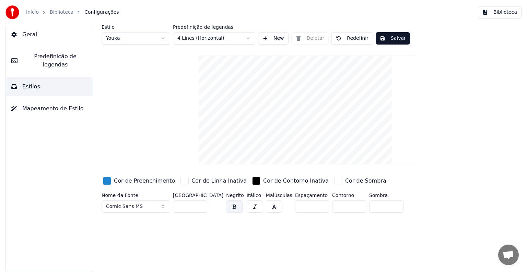
click at [191, 179] on div "Cor de Linha Inativa" at bounding box center [218, 181] width 55 height 8
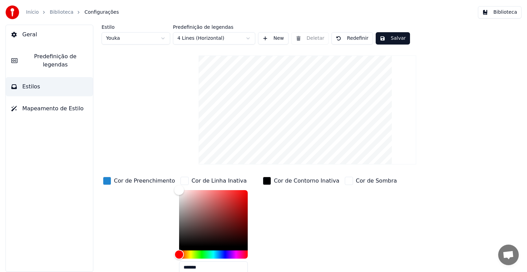
click at [59, 105] on span "Mapeamento de Estilo" at bounding box center [52, 109] width 61 height 8
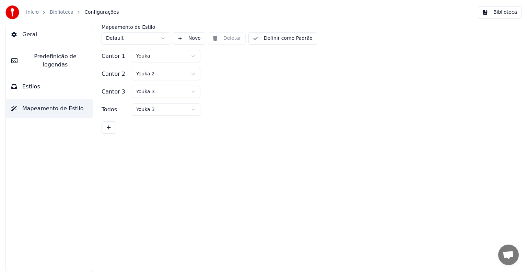
click at [164, 60] on html "Início Biblioteca Configurações Biblioteca Geral Predefinição de legendas Estil…" at bounding box center [263, 136] width 527 height 272
click at [163, 59] on html "Início Biblioteca Configurações Biblioteca Geral Predefinição de legendas Estil…" at bounding box center [263, 136] width 527 height 272
click at [158, 58] on html "Início Biblioteca Configurações Biblioteca Geral Predefinição de legendas Estil…" at bounding box center [263, 136] width 527 height 272
click at [149, 74] on html "Início Biblioteca Configurações Biblioteca Geral Predefinição de legendas Estil…" at bounding box center [263, 136] width 527 height 272
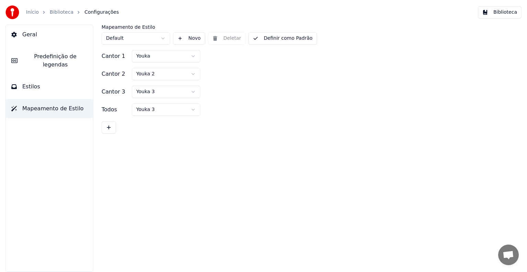
click at [149, 74] on html "Início Biblioteca Configurações Biblioteca Geral Predefinição de legendas Estil…" at bounding box center [263, 136] width 527 height 272
click at [55, 55] on span "Predefinição de legendas" at bounding box center [55, 60] width 64 height 16
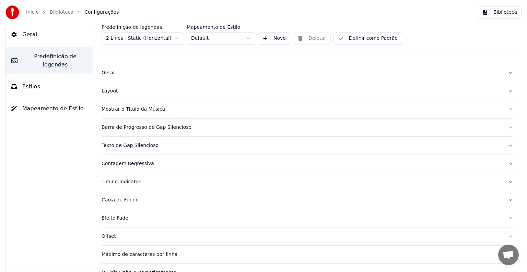
click at [112, 71] on div "Geral" at bounding box center [301, 73] width 400 height 7
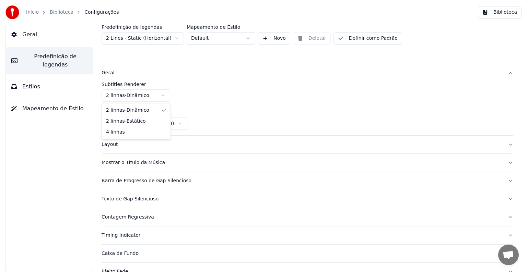
click at [119, 95] on html "Início Biblioteca Configurações Biblioteca Geral Predefinição de legendas Estil…" at bounding box center [263, 136] width 527 height 272
click at [110, 145] on div "Layout" at bounding box center [301, 144] width 400 height 7
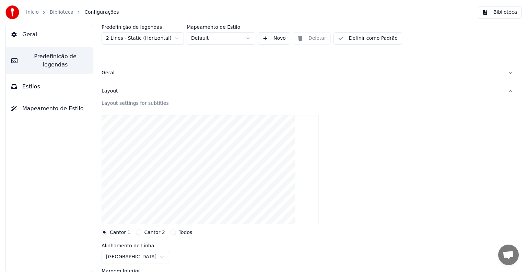
click at [145, 232] on label "Cantor 2" at bounding box center [154, 232] width 21 height 5
click at [141, 232] on button "Cantor 2" at bounding box center [138, 232] width 5 height 5
click at [179, 231] on label "Todos" at bounding box center [185, 232] width 13 height 5
click at [176, 231] on button "Todos" at bounding box center [172, 232] width 5 height 5
click at [120, 230] on label "Cantor 1" at bounding box center [120, 232] width 21 height 5
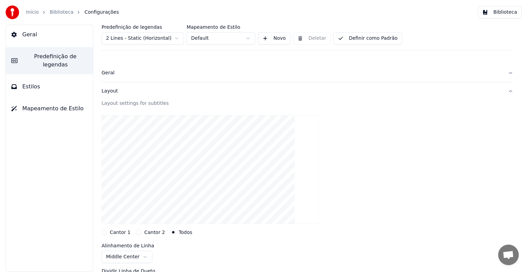
click at [107, 230] on button "Cantor 1" at bounding box center [103, 232] width 5 height 5
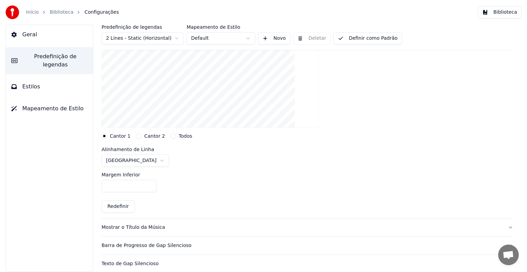
scroll to position [69, 0]
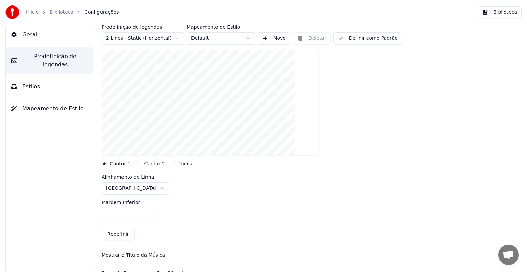
click at [25, 37] on span "Geral" at bounding box center [29, 35] width 15 height 8
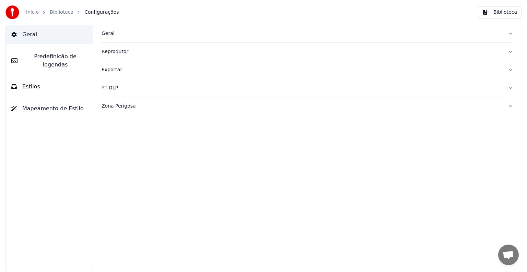
click at [56, 13] on link "Biblioteca" at bounding box center [62, 12] width 24 height 7
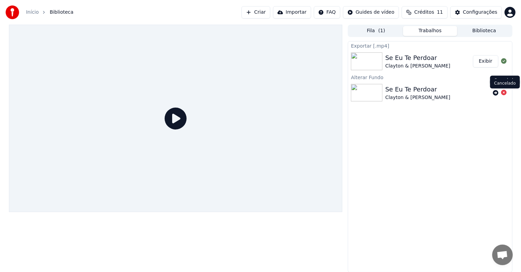
click at [503, 93] on icon at bounding box center [503, 92] width 5 height 5
click at [270, 13] on button "Criar" at bounding box center [255, 12] width 29 height 12
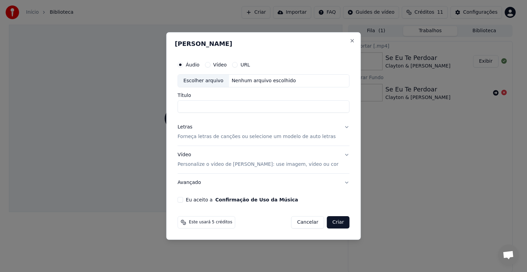
click at [211, 82] on div "Escolher arquivo" at bounding box center [203, 81] width 51 height 12
type input "**********"
click at [203, 136] on p "Forneça letras de canções ou selecione um modelo de auto letras" at bounding box center [257, 136] width 158 height 7
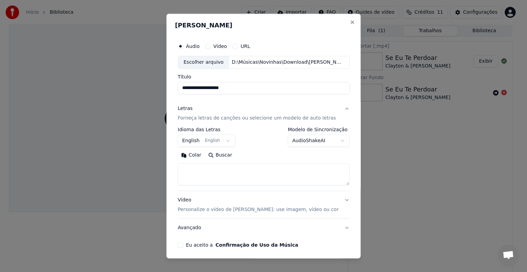
click at [191, 142] on body "**********" at bounding box center [260, 136] width 521 height 272
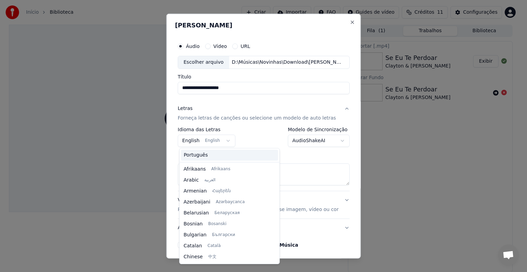
scroll to position [55, 0]
select select "**"
drag, startPoint x: 187, startPoint y: 151, endPoint x: 187, endPoint y: 156, distance: 5.1
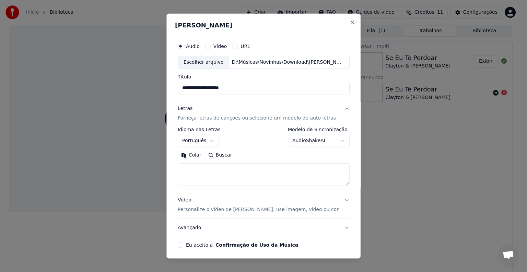
click at [190, 167] on textarea at bounding box center [264, 175] width 172 height 22
paste textarea "**********"
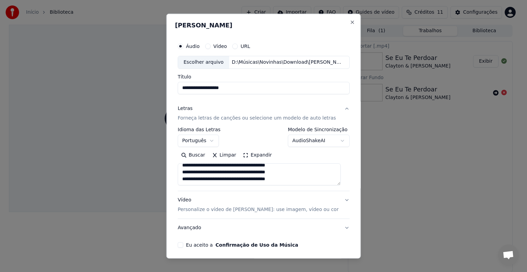
scroll to position [244, 0]
type textarea "**********"
click at [222, 208] on p "Personalize o vídeo de [PERSON_NAME]: use imagem, vídeo ou cor" at bounding box center [258, 209] width 161 height 7
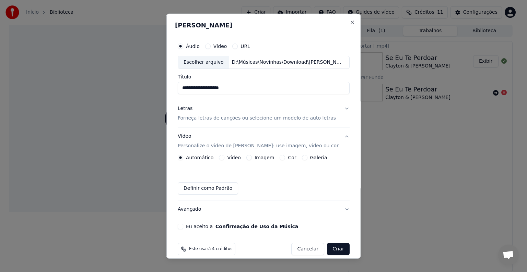
click at [257, 158] on label "Imagem" at bounding box center [264, 157] width 20 height 5
click at [251, 158] on button "Imagem" at bounding box center [248, 157] width 5 height 5
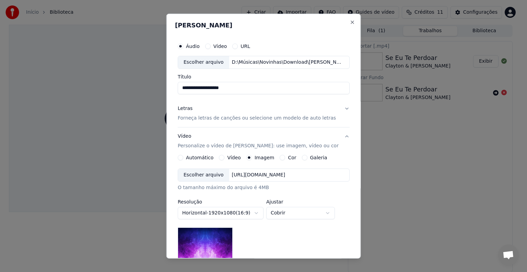
click at [205, 176] on div "Escolher arquivo" at bounding box center [203, 175] width 51 height 12
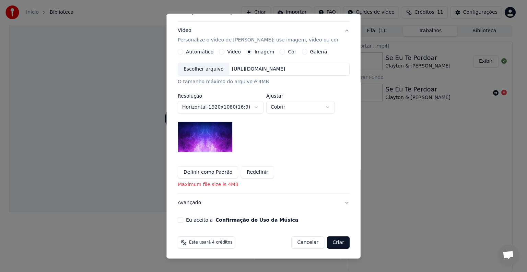
scroll to position [107, 0]
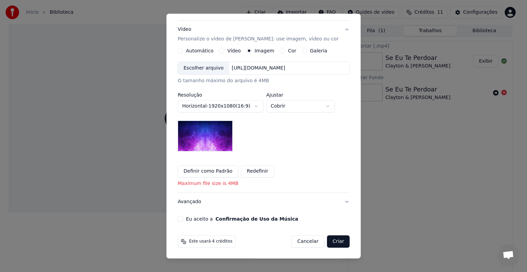
click at [259, 172] on button "Redefinir" at bounding box center [257, 171] width 33 height 12
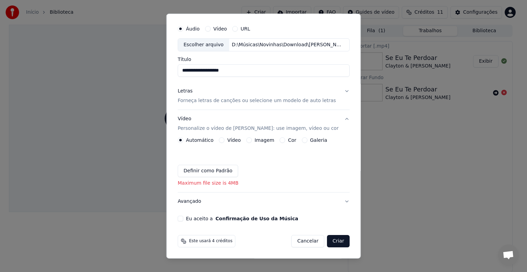
scroll to position [17, 0]
click at [257, 142] on label "Imagem" at bounding box center [264, 140] width 20 height 5
click at [251, 142] on button "Imagem" at bounding box center [248, 140] width 5 height 5
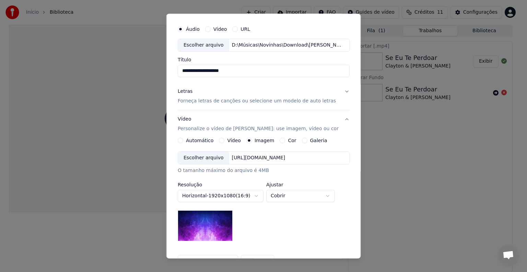
click at [212, 158] on div "Escolher arquivo" at bounding box center [203, 158] width 51 height 12
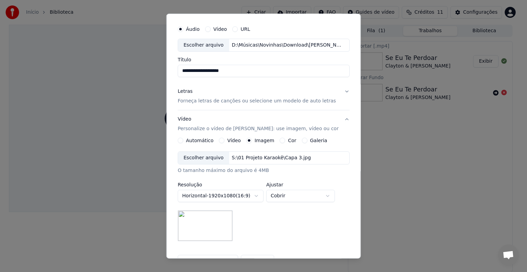
scroll to position [107, 0]
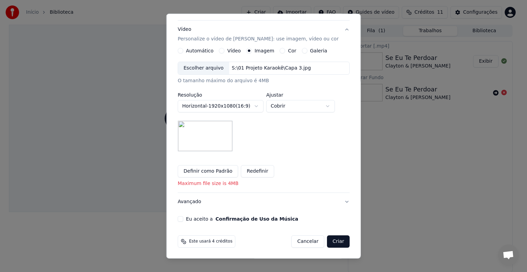
click at [185, 218] on div "Eu aceito a Confirmação de Uso da Música" at bounding box center [264, 218] width 172 height 5
click at [190, 201] on button "Avançado" at bounding box center [264, 202] width 172 height 18
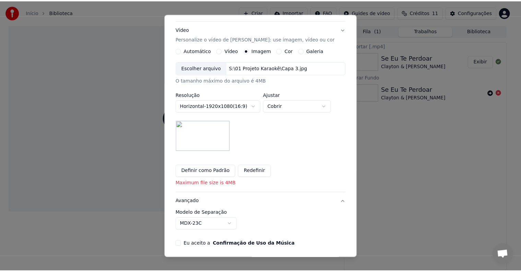
scroll to position [0, 0]
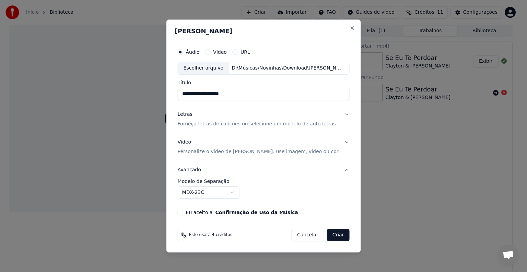
click at [183, 213] on button "Eu aceito a Confirmação de Uso da Música" at bounding box center [180, 212] width 5 height 5
click at [209, 193] on body "**********" at bounding box center [260, 136] width 521 height 272
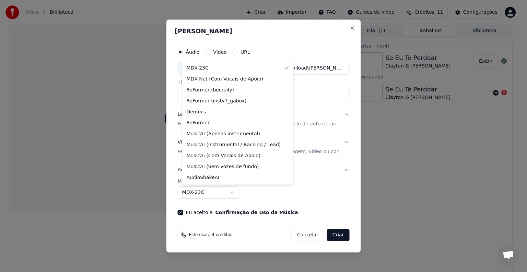
click at [209, 193] on body "**********" at bounding box center [260, 136] width 521 height 272
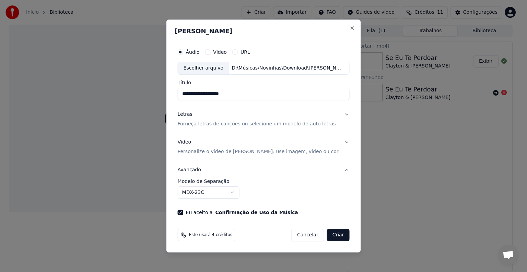
click at [214, 189] on body "**********" at bounding box center [260, 136] width 521 height 272
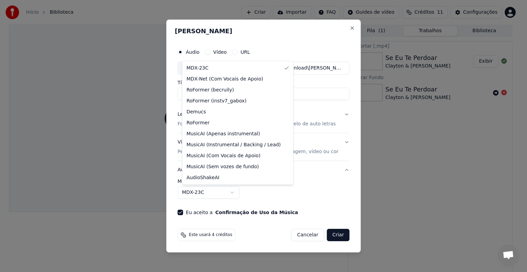
click at [214, 189] on body "**********" at bounding box center [260, 136] width 521 height 272
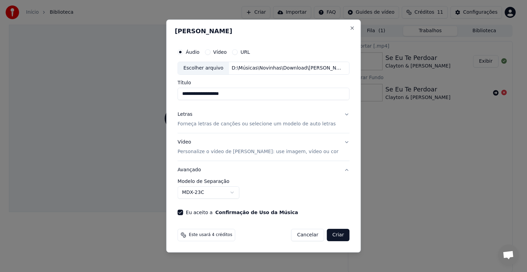
click at [218, 124] on p "Forneça letras de canções ou selecione um modelo de auto letras" at bounding box center [257, 124] width 158 height 7
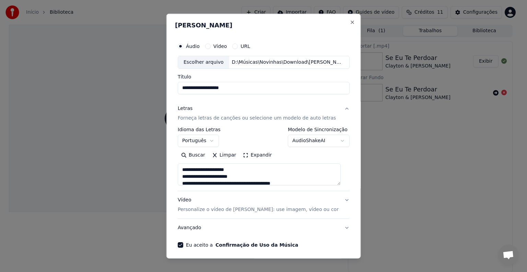
click at [217, 122] on button "Letras Forneça letras de canções ou selecione um modelo de auto letras" at bounding box center [264, 113] width 172 height 27
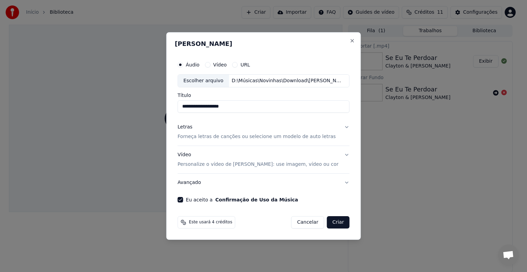
click at [334, 224] on button "Criar" at bounding box center [338, 222] width 23 height 12
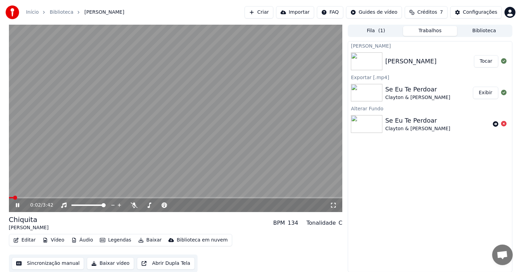
drag, startPoint x: 17, startPoint y: 206, endPoint x: 44, endPoint y: 207, distance: 26.4
click at [17, 206] on icon at bounding box center [22, 205] width 16 height 5
click at [15, 206] on icon at bounding box center [22, 205] width 16 height 5
click at [333, 204] on icon at bounding box center [333, 205] width 7 height 5
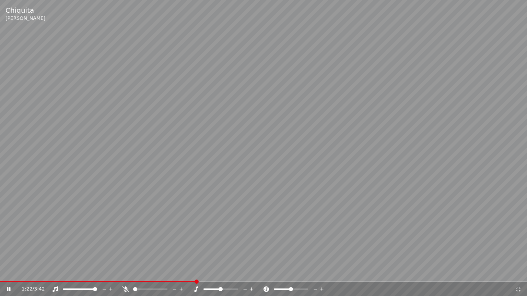
click at [519, 272] on icon at bounding box center [517, 289] width 7 height 5
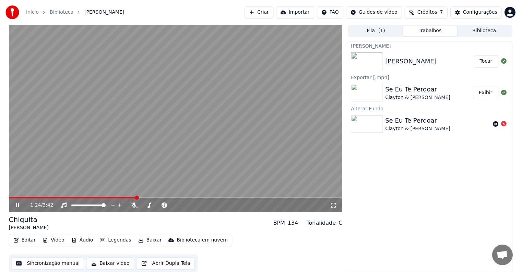
click at [16, 206] on icon at bounding box center [17, 205] width 3 height 4
click at [149, 239] on button "Baixar" at bounding box center [149, 241] width 29 height 10
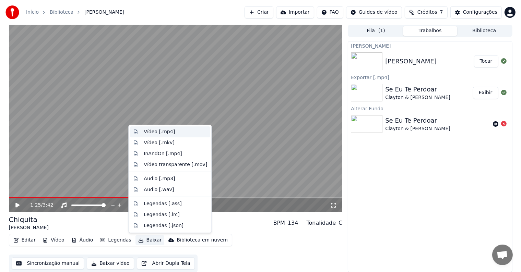
click at [159, 133] on div "Vídeo [.mp4]" at bounding box center [159, 132] width 31 height 7
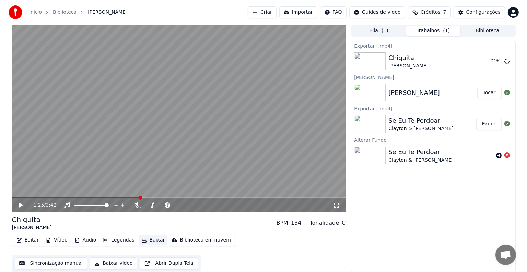
scroll to position [0, 0]
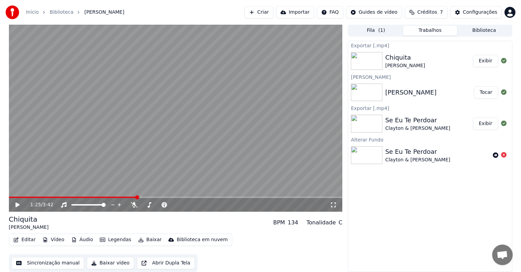
click at [483, 61] on button "Exibir" at bounding box center [485, 61] width 25 height 12
click at [273, 13] on button "Criar" at bounding box center [258, 12] width 29 height 12
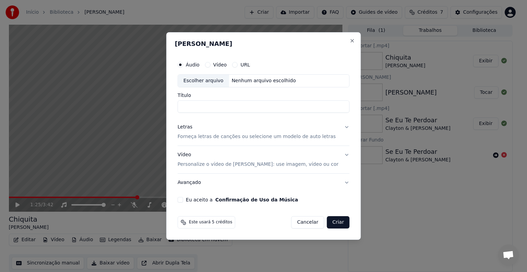
click at [203, 83] on div "Escolher arquivo" at bounding box center [203, 81] width 51 height 12
drag, startPoint x: 229, startPoint y: 109, endPoint x: 183, endPoint y: 110, distance: 45.6
click at [183, 110] on input "**********" at bounding box center [264, 106] width 172 height 12
paste input "*"
click at [251, 107] on input "**********" at bounding box center [264, 106] width 172 height 12
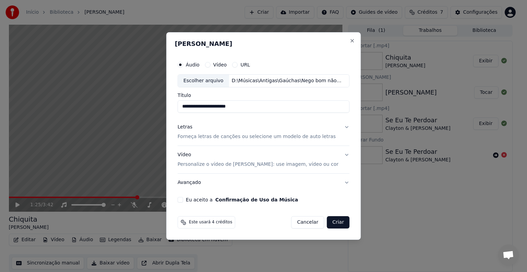
click at [254, 107] on input "**********" at bounding box center [264, 106] width 172 height 12
click at [186, 107] on input "**********" at bounding box center [264, 106] width 172 height 12
click at [250, 106] on input "**********" at bounding box center [264, 106] width 172 height 12
drag, startPoint x: 269, startPoint y: 108, endPoint x: 249, endPoint y: 105, distance: 20.8
click at [249, 105] on input "**********" at bounding box center [264, 106] width 172 height 12
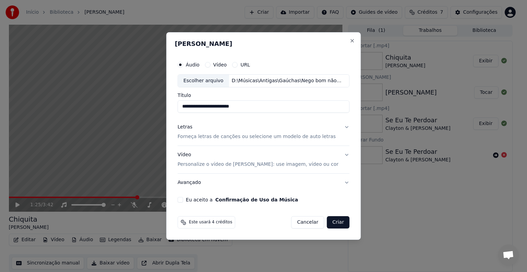
click at [187, 106] on input "**********" at bounding box center [264, 106] width 172 height 12
paste input "*******"
drag, startPoint x: 262, startPoint y: 107, endPoint x: 272, endPoint y: 107, distance: 9.3
click at [272, 107] on input "**********" at bounding box center [264, 106] width 172 height 12
click at [203, 106] on input "**********" at bounding box center [264, 106] width 172 height 12
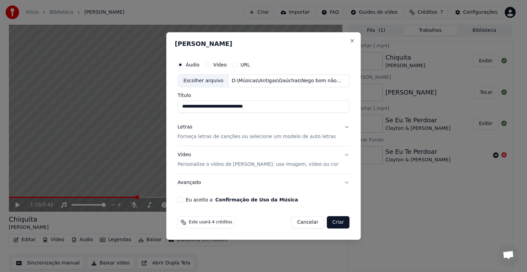
type input "**********"
click at [208, 140] on button "Letras Forneça letras de canções ou selecione um modelo de auto letras" at bounding box center [264, 131] width 172 height 27
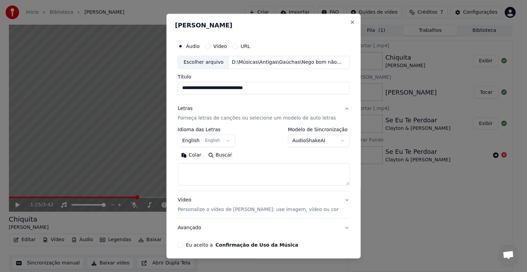
click at [199, 143] on body "**********" at bounding box center [260, 136] width 521 height 272
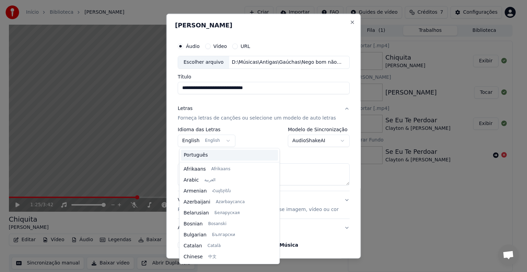
scroll to position [55, 0]
select select "**"
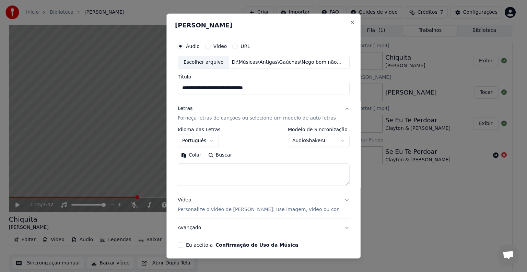
click at [191, 172] on textarea at bounding box center [264, 175] width 172 height 22
paste textarea "**********"
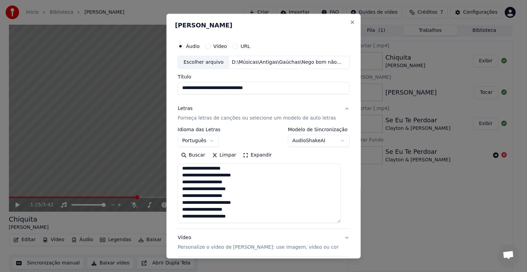
scroll to position [391, 0]
drag, startPoint x: 340, startPoint y: 184, endPoint x: 322, endPoint y: 222, distance: 41.9
click at [322, 222] on textarea at bounding box center [259, 194] width 163 height 60
type textarea "**********"
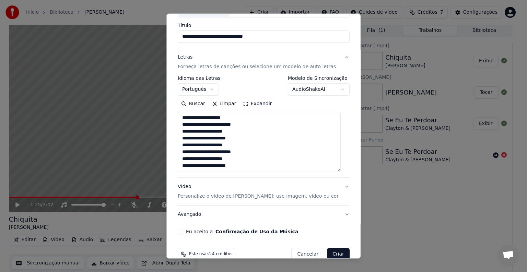
scroll to position [64, 0]
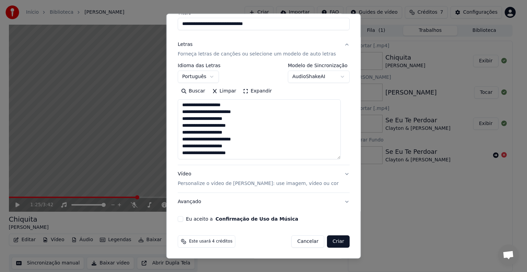
click at [265, 183] on p "Personalize o vídeo de [PERSON_NAME]: use imagem, vídeo ou cor" at bounding box center [258, 183] width 161 height 7
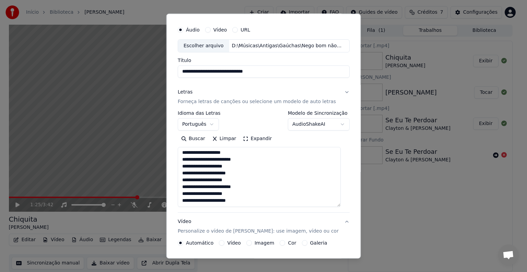
scroll to position [8, 0]
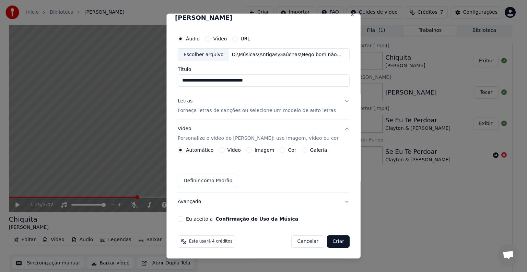
click at [257, 151] on label "Imagem" at bounding box center [264, 150] width 20 height 5
click at [251, 151] on button "Imagem" at bounding box center [248, 149] width 5 height 5
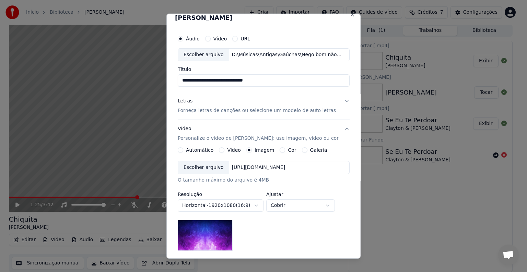
click at [205, 167] on div "Escolher arquivo" at bounding box center [203, 167] width 51 height 12
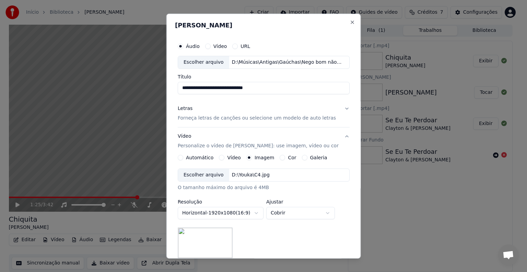
scroll to position [0, 0]
click at [211, 121] on p "Forneça letras de canções ou selecione um modelo de auto letras" at bounding box center [257, 118] width 158 height 7
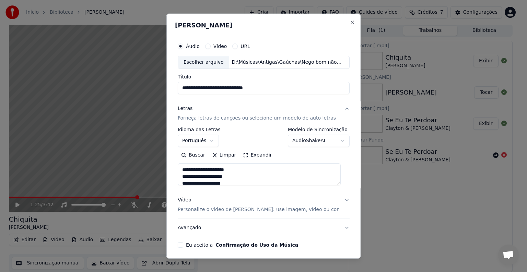
drag, startPoint x: 340, startPoint y: 185, endPoint x: 344, endPoint y: 219, distance: 34.8
click at [344, 220] on div "**********" at bounding box center [263, 144] width 177 height 214
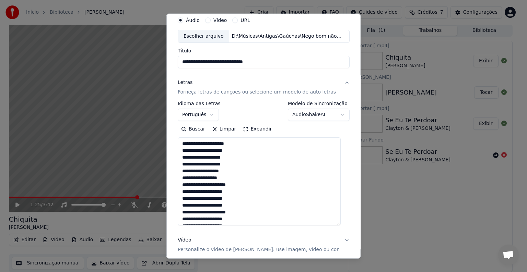
drag, startPoint x: 338, startPoint y: 156, endPoint x: 328, endPoint y: 226, distance: 70.7
click at [333, 222] on textarea at bounding box center [259, 181] width 163 height 88
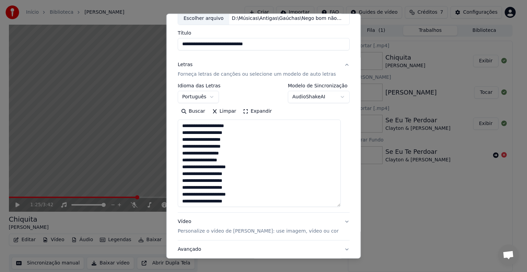
scroll to position [44, 0]
click at [261, 159] on textarea at bounding box center [259, 163] width 163 height 87
click at [181, 175] on textarea at bounding box center [259, 163] width 163 height 87
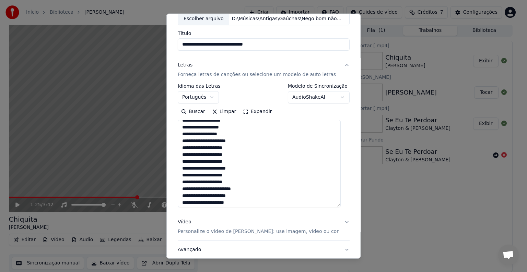
scroll to position [32, 0]
click at [182, 156] on textarea at bounding box center [259, 163] width 163 height 87
click at [179, 156] on textarea at bounding box center [259, 163] width 163 height 87
click at [181, 157] on textarea at bounding box center [259, 163] width 163 height 87
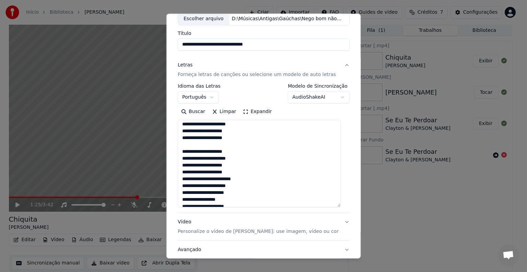
scroll to position [47, 0]
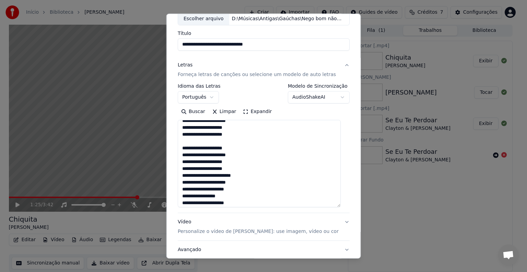
click at [182, 147] on textarea at bounding box center [259, 163] width 163 height 87
click at [184, 167] on textarea at bounding box center [259, 163] width 163 height 87
click at [184, 147] on textarea at bounding box center [259, 163] width 163 height 87
click at [184, 168] on textarea at bounding box center [259, 163] width 163 height 87
click at [184, 169] on textarea at bounding box center [259, 163] width 163 height 87
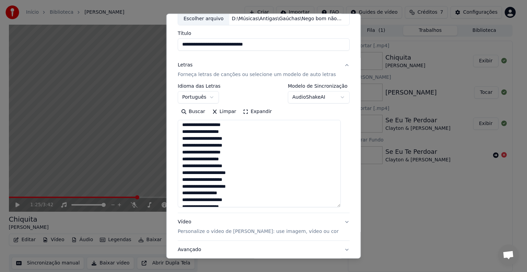
scroll to position [140, 0]
click at [183, 171] on textarea at bounding box center [259, 163] width 163 height 87
click at [183, 170] on textarea at bounding box center [259, 163] width 163 height 87
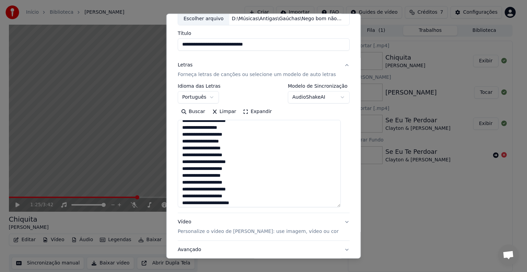
click at [184, 168] on textarea at bounding box center [259, 163] width 163 height 87
click at [183, 176] on textarea at bounding box center [259, 163] width 163 height 87
click at [182, 191] on textarea at bounding box center [259, 163] width 163 height 87
click at [183, 196] on textarea at bounding box center [259, 163] width 163 height 87
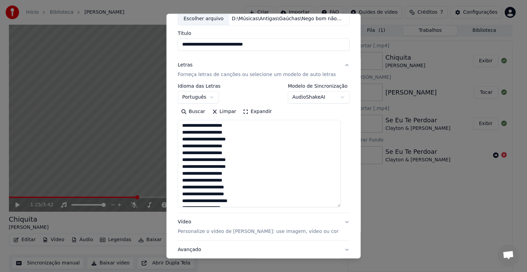
scroll to position [335, 0]
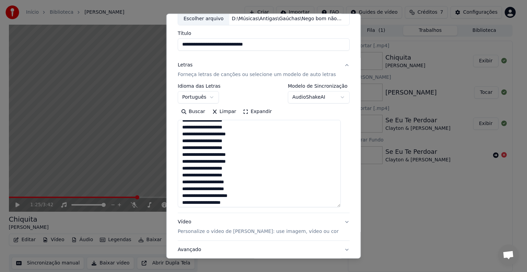
click at [183, 169] on textarea at bounding box center [259, 163] width 163 height 87
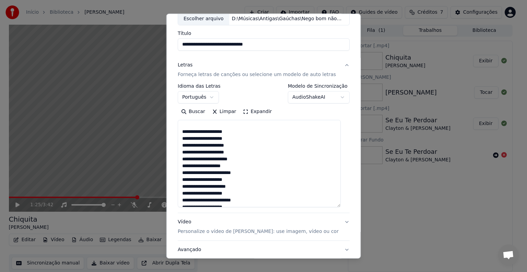
scroll to position [384, 0]
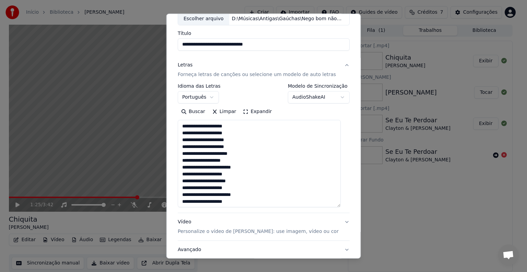
click at [183, 167] on textarea at bounding box center [259, 163] width 163 height 87
click at [183, 187] on textarea at bounding box center [259, 163] width 163 height 87
click at [339, 205] on textarea at bounding box center [259, 163] width 163 height 87
type textarea "**********"
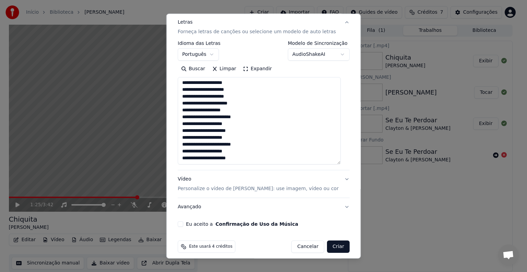
scroll to position [86, 0]
click at [256, 189] on p "Personalize o vídeo de [PERSON_NAME]: use imagem, vídeo ou cor" at bounding box center [258, 188] width 161 height 7
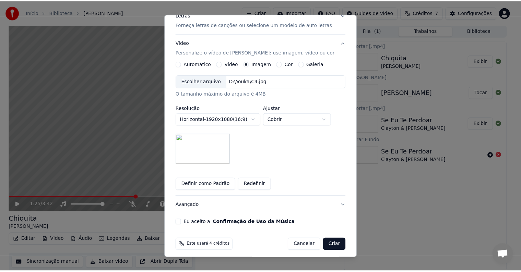
scroll to position [97, 0]
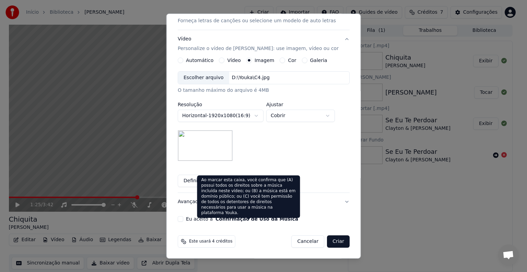
click at [215, 218] on button "Confirmação de Uso da Música" at bounding box center [256, 219] width 83 height 5
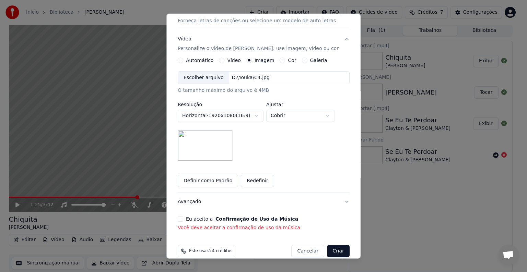
click at [184, 219] on div "Eu aceito a Confirmação de Uso da Música" at bounding box center [264, 218] width 172 height 5
click at [182, 218] on button "Eu aceito a Confirmação de Uso da Música" at bounding box center [180, 218] width 5 height 5
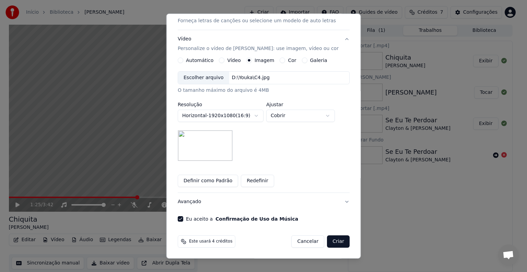
click at [335, 242] on button "Criar" at bounding box center [338, 242] width 23 height 12
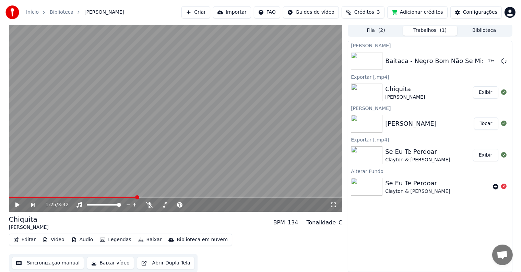
scroll to position [0, 0]
click at [483, 61] on button "Tocar" at bounding box center [486, 61] width 24 height 12
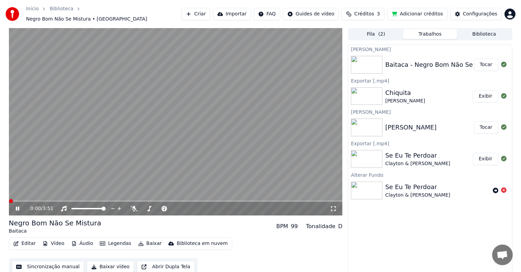
click at [9, 201] on span at bounding box center [9, 201] width 0 height 1
click at [19, 206] on icon at bounding box center [22, 208] width 16 height 5
click at [250, 201] on span at bounding box center [176, 201] width 334 height 1
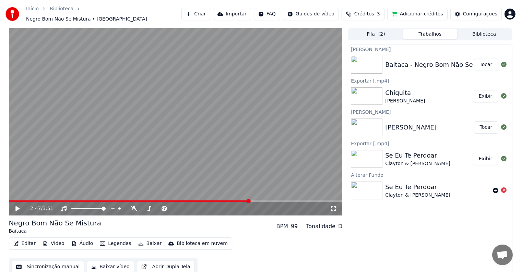
click at [16, 208] on icon at bounding box center [22, 208] width 16 height 5
click at [15, 206] on icon at bounding box center [22, 208] width 16 height 5
click at [107, 265] on button "Baixar vídeo" at bounding box center [110, 267] width 47 height 12
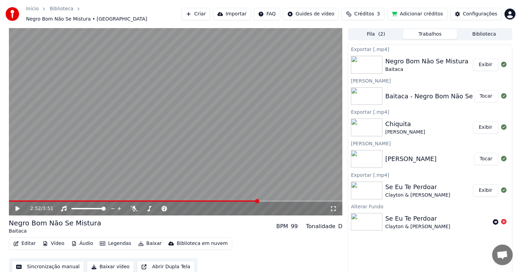
click at [491, 63] on button "Exibir" at bounding box center [485, 65] width 25 height 12
